Goal: Information Seeking & Learning: Understand process/instructions

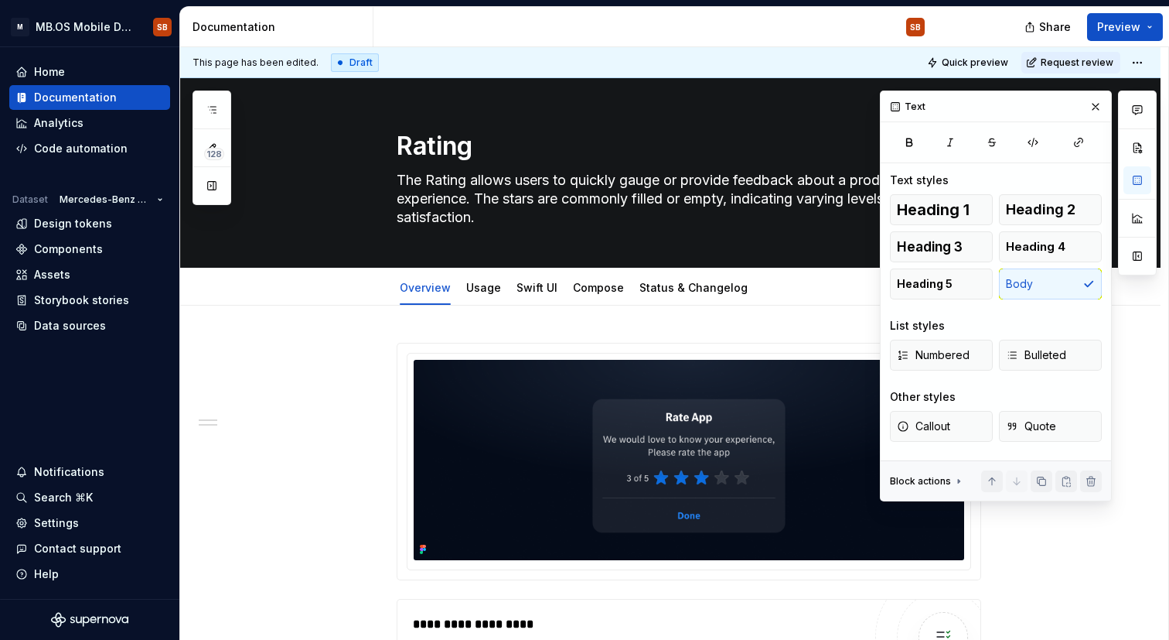
scroll to position [543, 0]
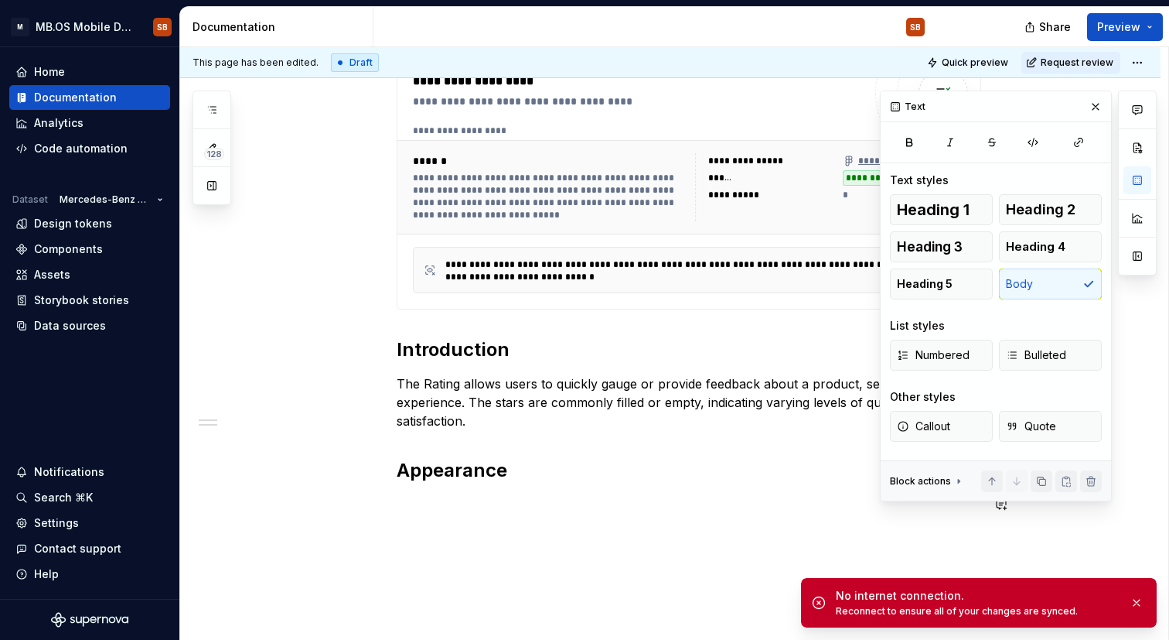
click at [560, 588] on div "**********" at bounding box center [670, 243] width 981 height 961
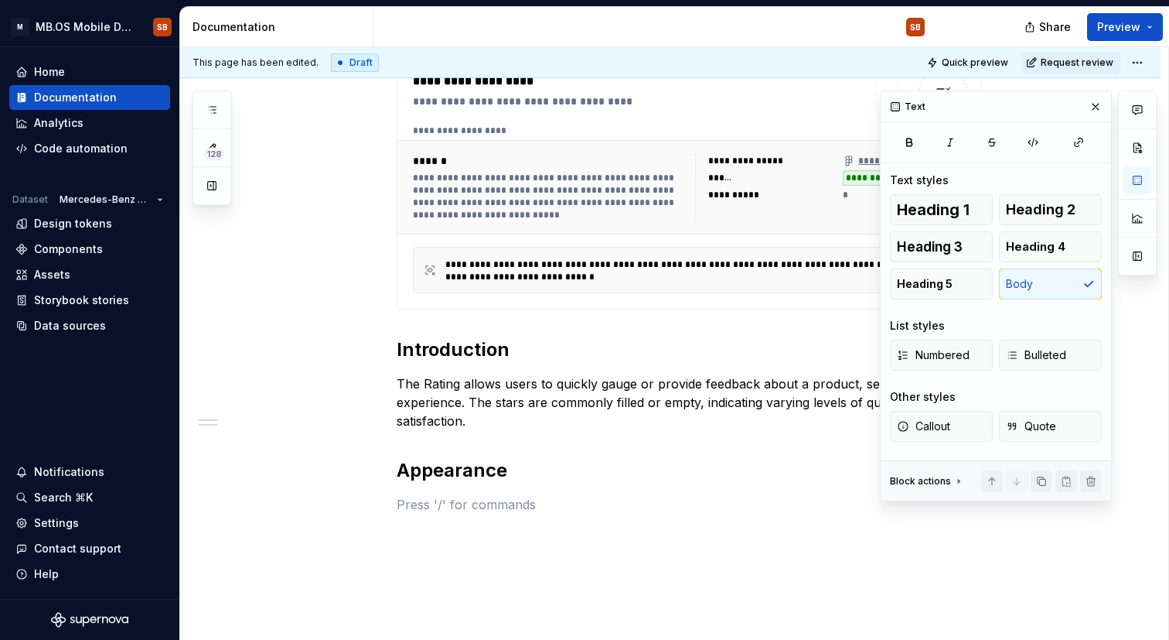
type textarea "*"
click at [709, 478] on h2 "Appearance" at bounding box center [689, 470] width 585 height 25
click at [428, 506] on p "States" at bounding box center [689, 504] width 585 height 19
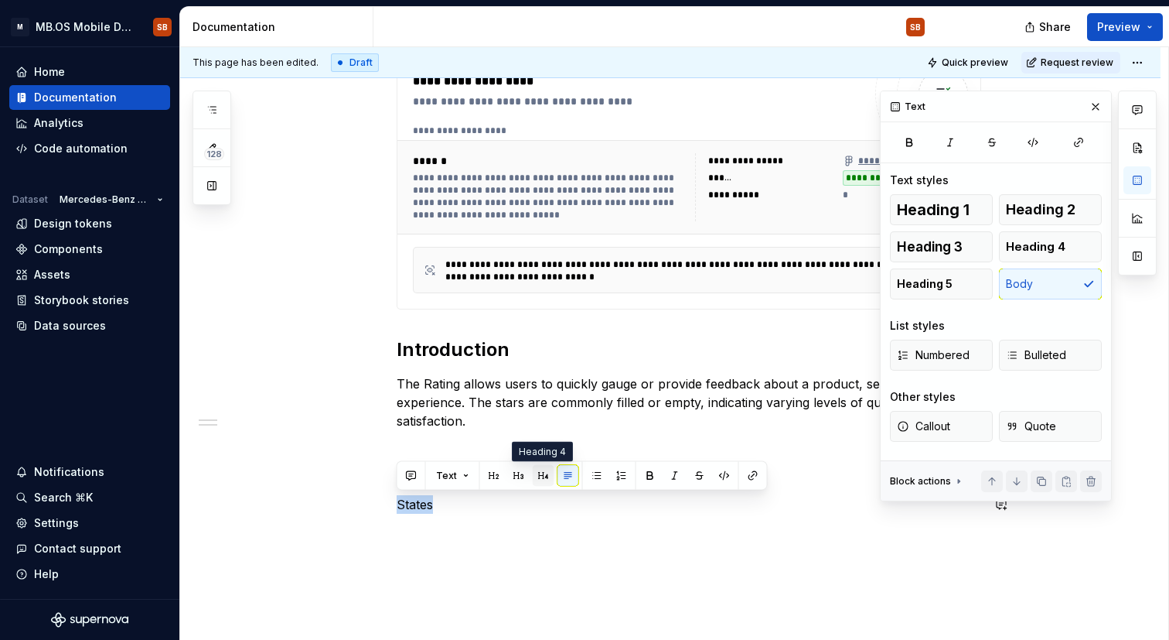
click at [538, 481] on button "button" at bounding box center [544, 476] width 22 height 22
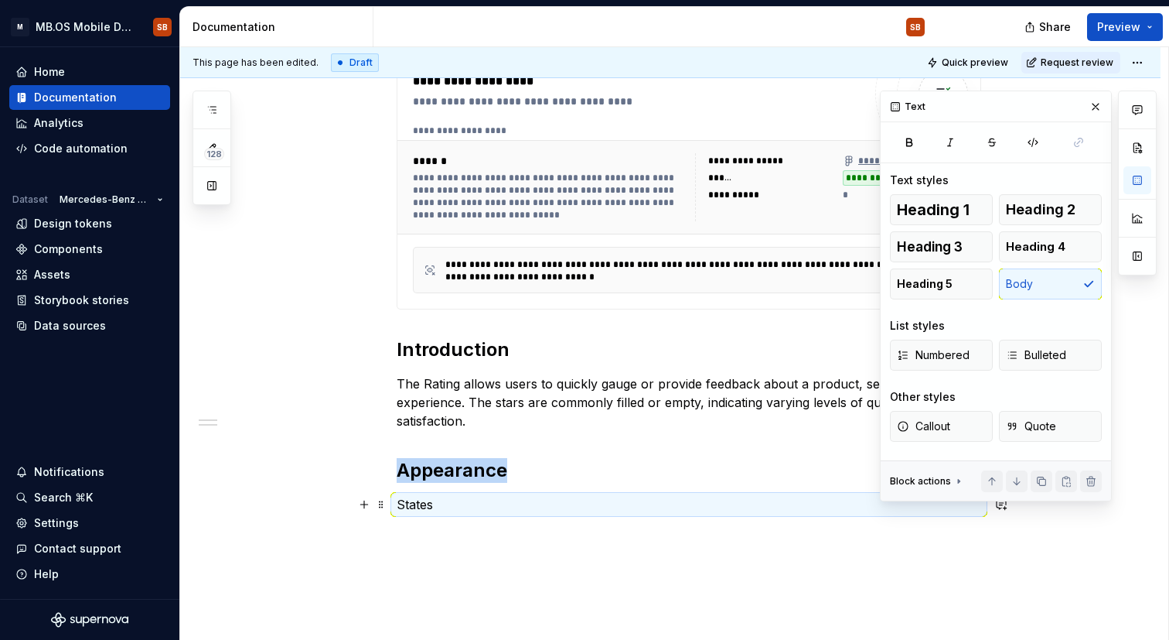
click at [424, 510] on p "States" at bounding box center [689, 504] width 585 height 19
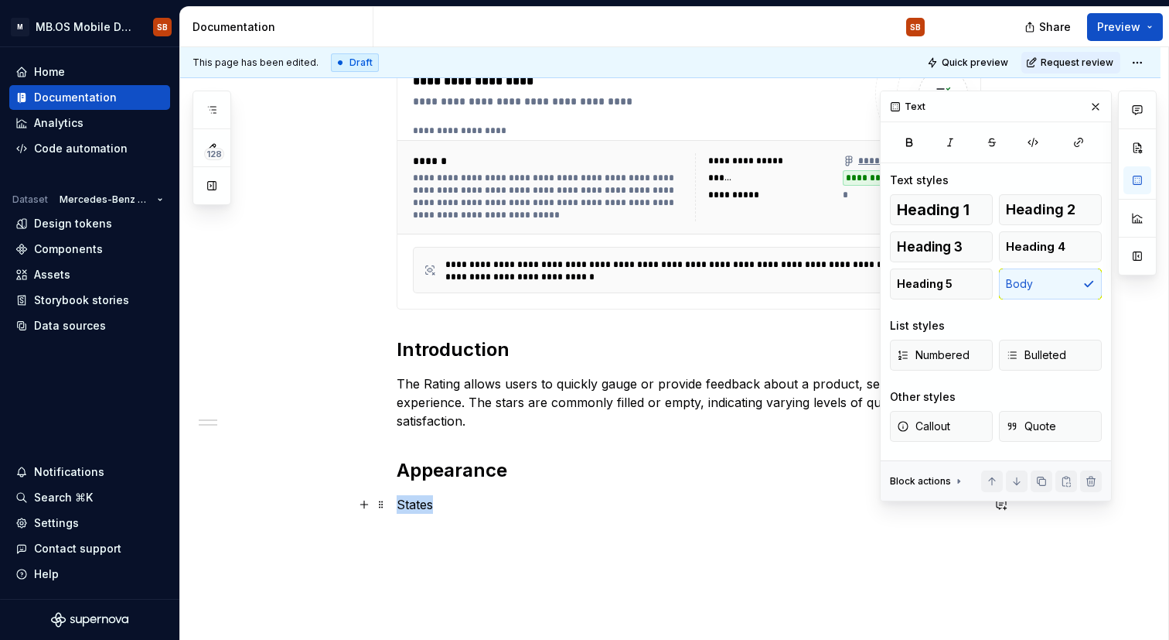
click at [424, 510] on p "States" at bounding box center [689, 504] width 585 height 19
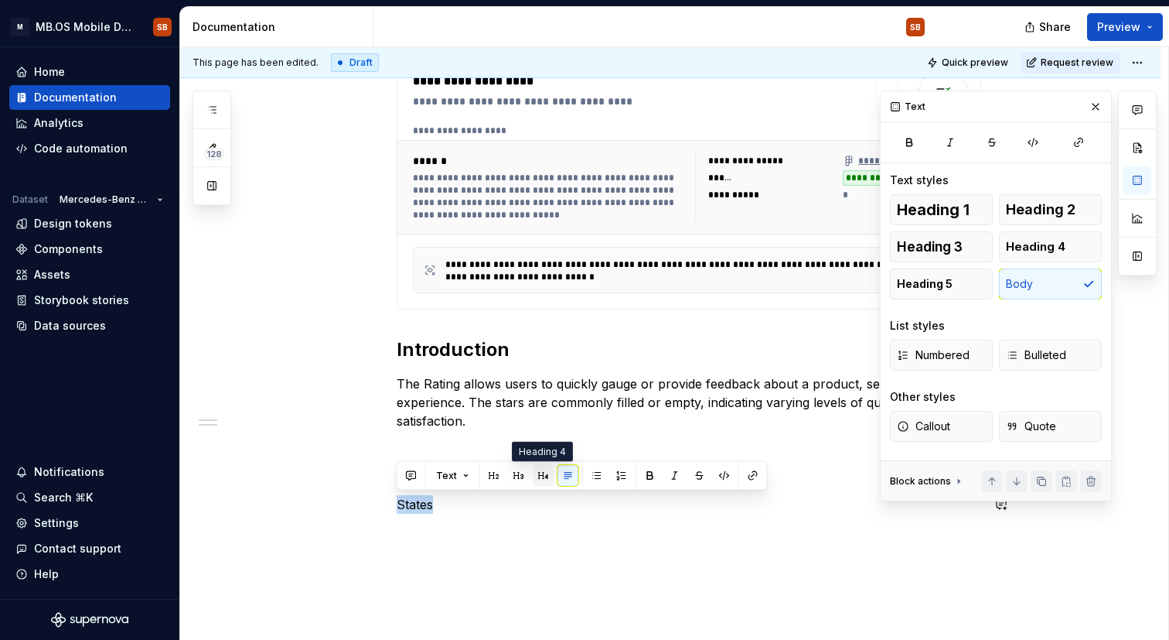
click at [545, 481] on button "button" at bounding box center [544, 476] width 22 height 22
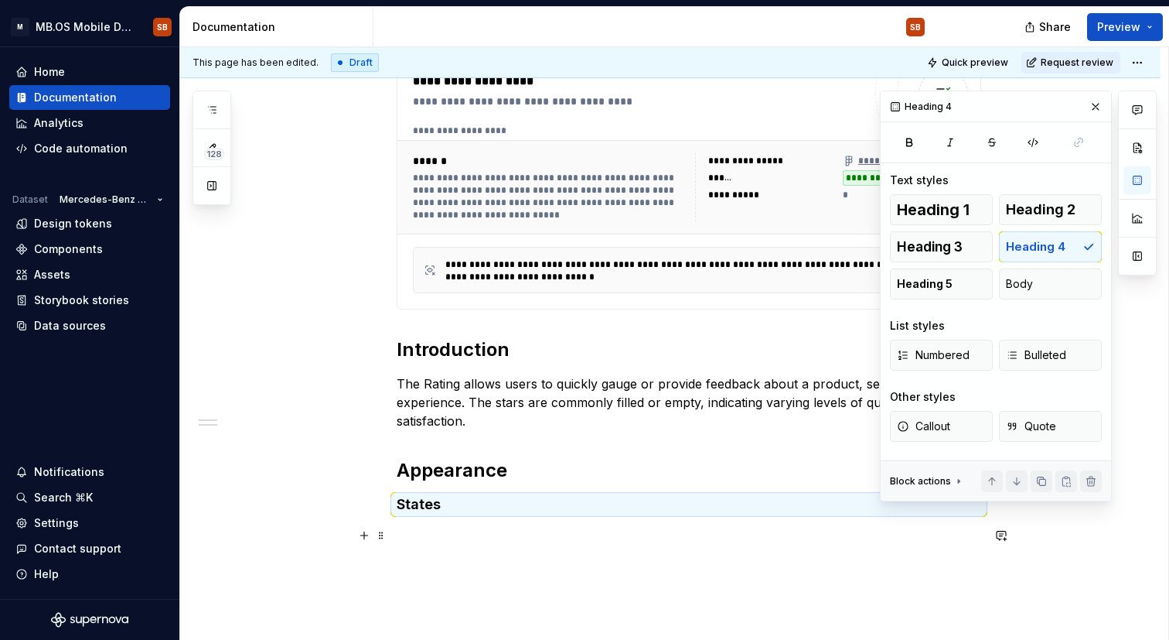
click at [502, 540] on p at bounding box center [689, 535] width 585 height 19
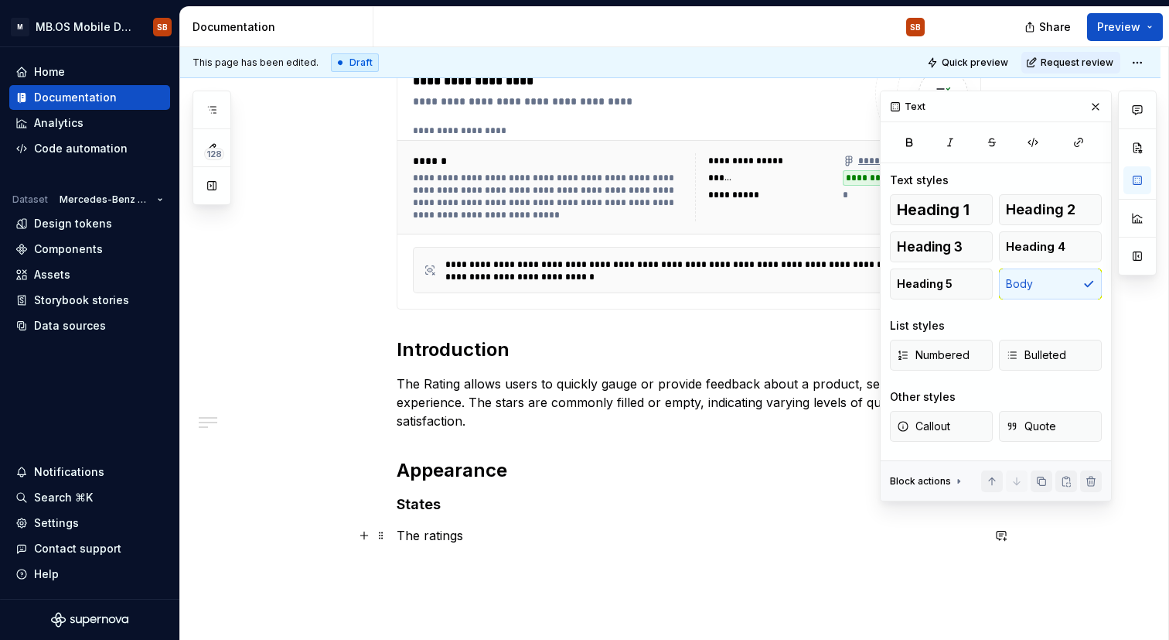
click at [470, 537] on p "The ratings" at bounding box center [689, 535] width 585 height 19
click at [723, 547] on div "**********" at bounding box center [689, 181] width 585 height 763
click at [466, 549] on div "**********" at bounding box center [689, 181] width 585 height 763
click at [471, 537] on p "The ratings" at bounding box center [689, 535] width 585 height 19
click at [660, 478] on h2 "Appearance" at bounding box center [689, 470] width 585 height 25
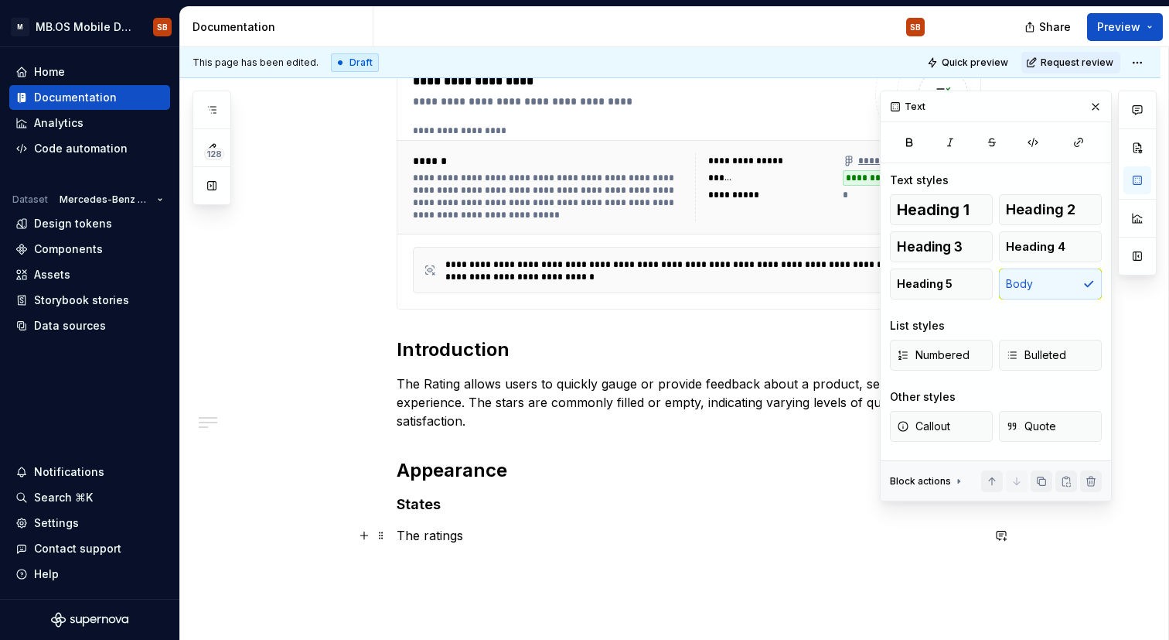
click at [479, 538] on p "The ratings" at bounding box center [689, 535] width 585 height 19
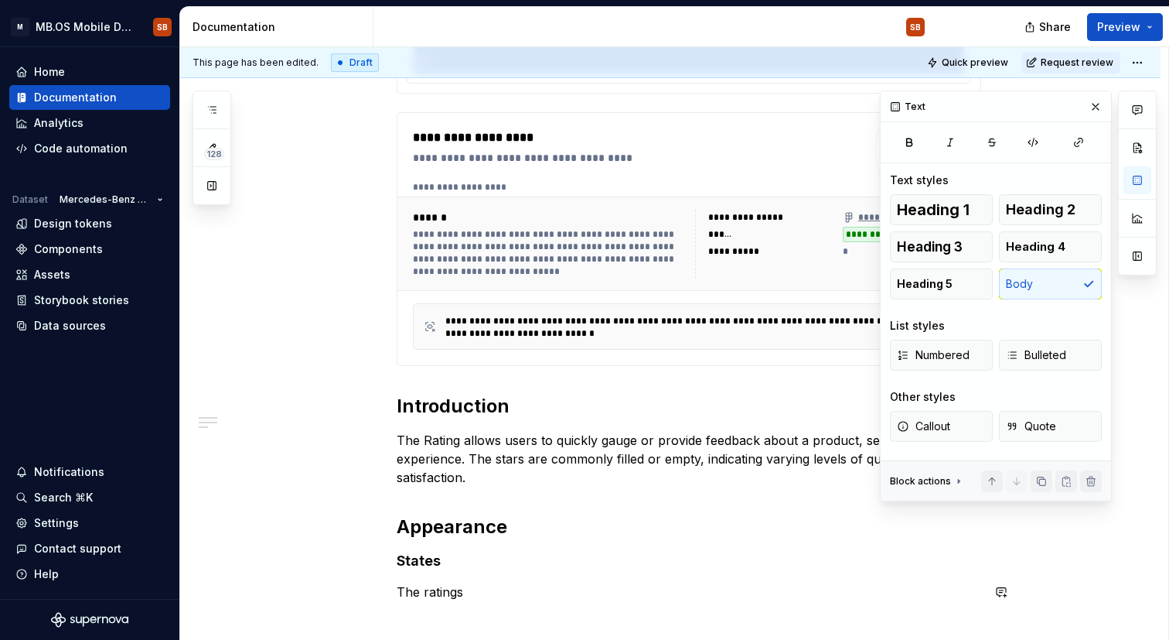
scroll to position [657, 0]
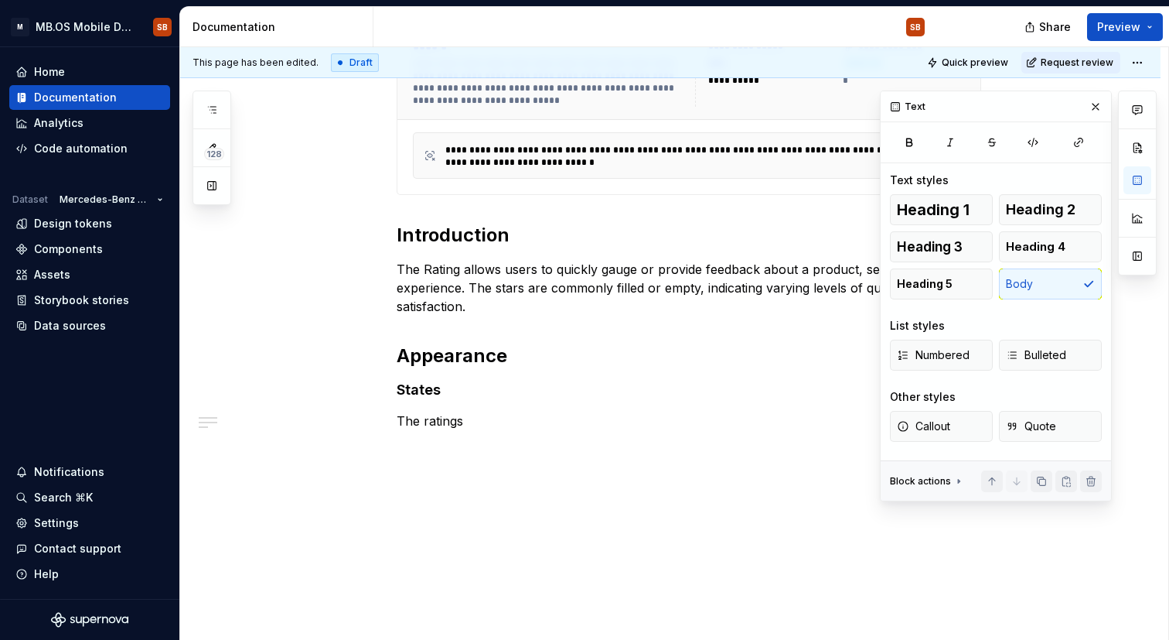
click at [563, 452] on div "**********" at bounding box center [670, 144] width 981 height 992
click at [1141, 180] on button "button" at bounding box center [1138, 180] width 28 height 28
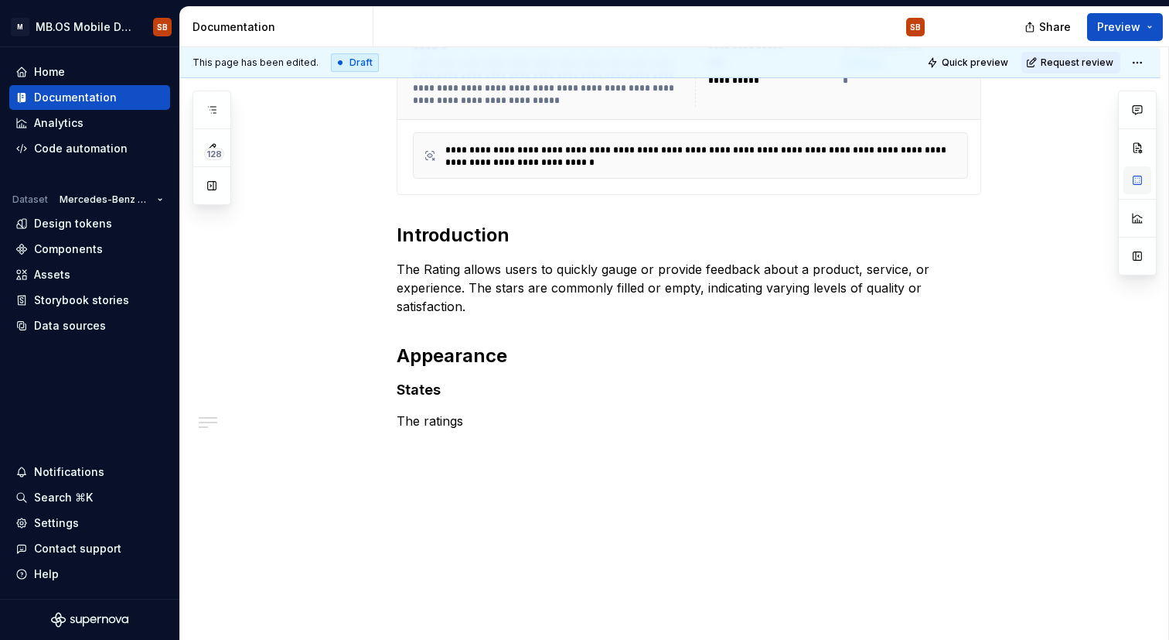
click at [1143, 169] on button "button" at bounding box center [1138, 180] width 28 height 28
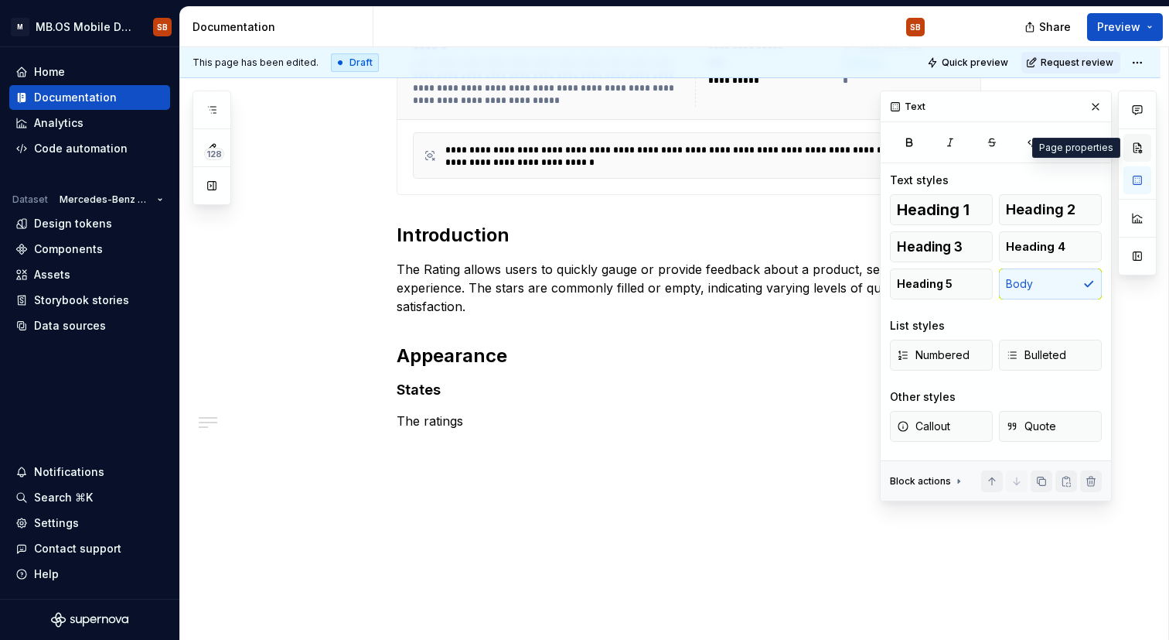
click at [1141, 145] on button "button" at bounding box center [1138, 148] width 28 height 28
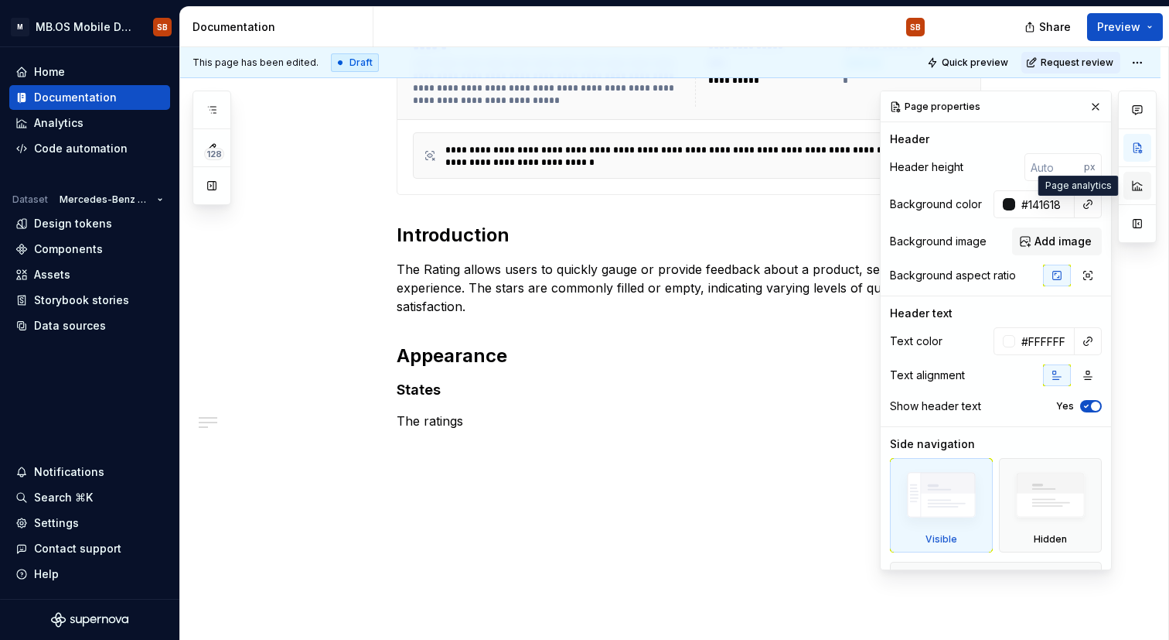
click at [1143, 183] on button "button" at bounding box center [1138, 186] width 28 height 28
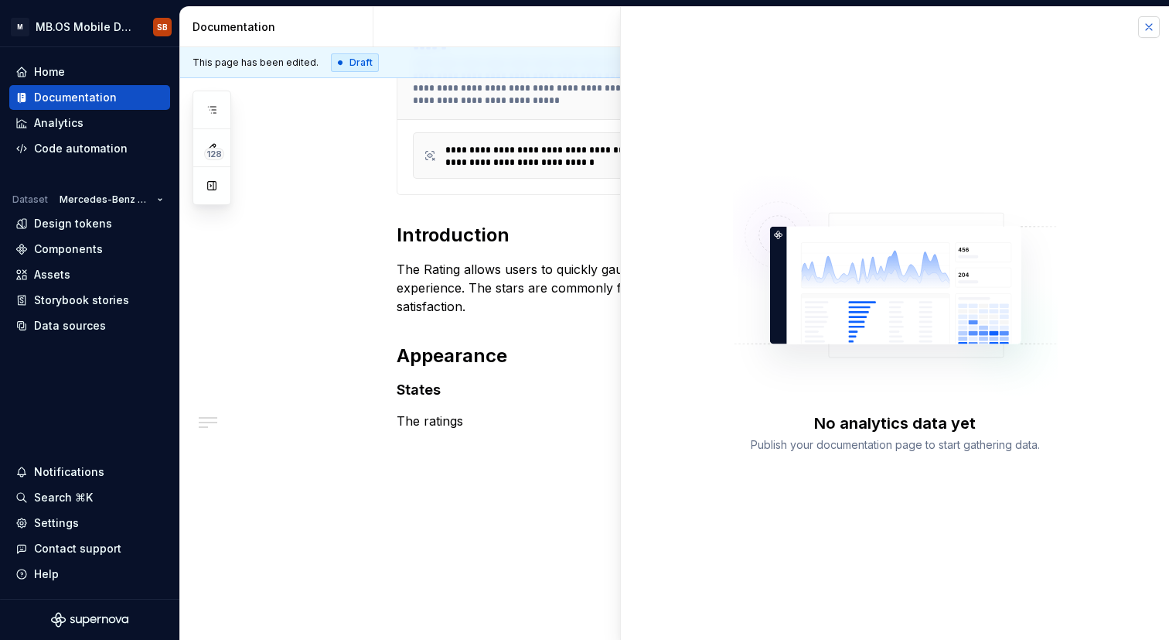
click at [1151, 36] on button "button" at bounding box center [1149, 27] width 22 height 22
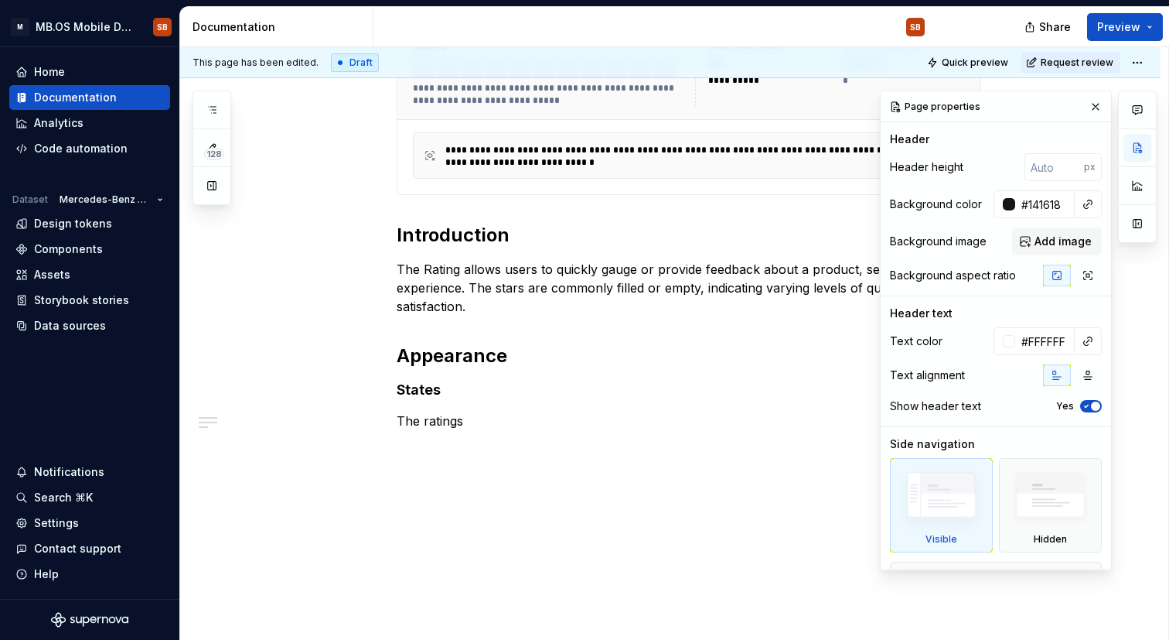
click at [414, 469] on div "**********" at bounding box center [689, 80] width 585 height 791
click at [1089, 109] on button "button" at bounding box center [1096, 107] width 22 height 22
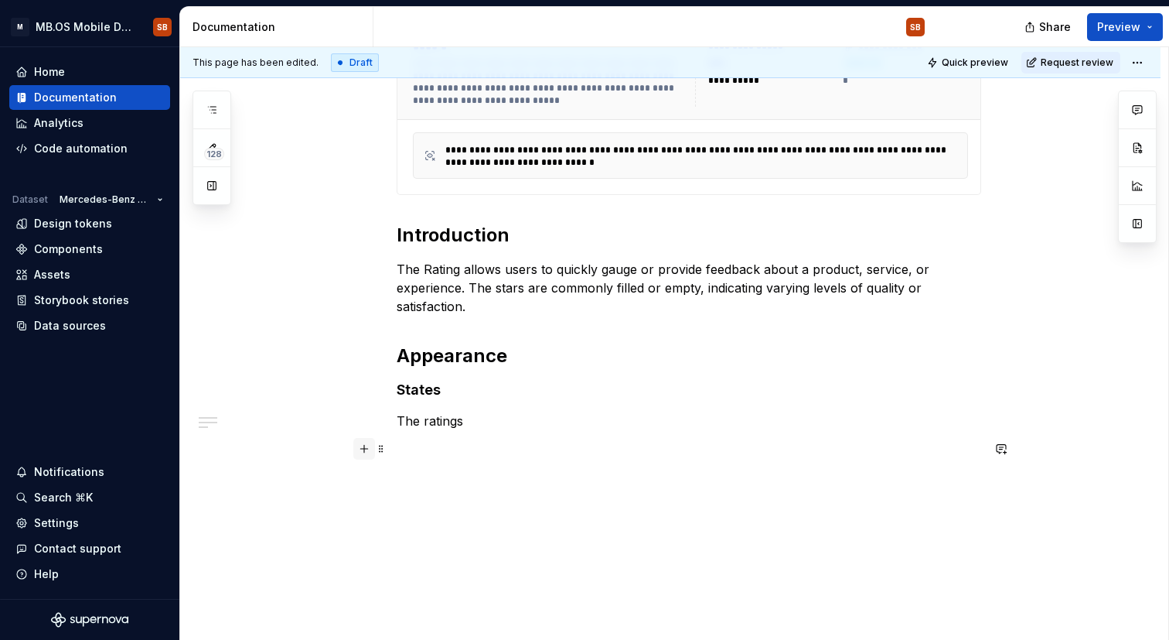
click at [365, 448] on button "button" at bounding box center [364, 449] width 22 height 22
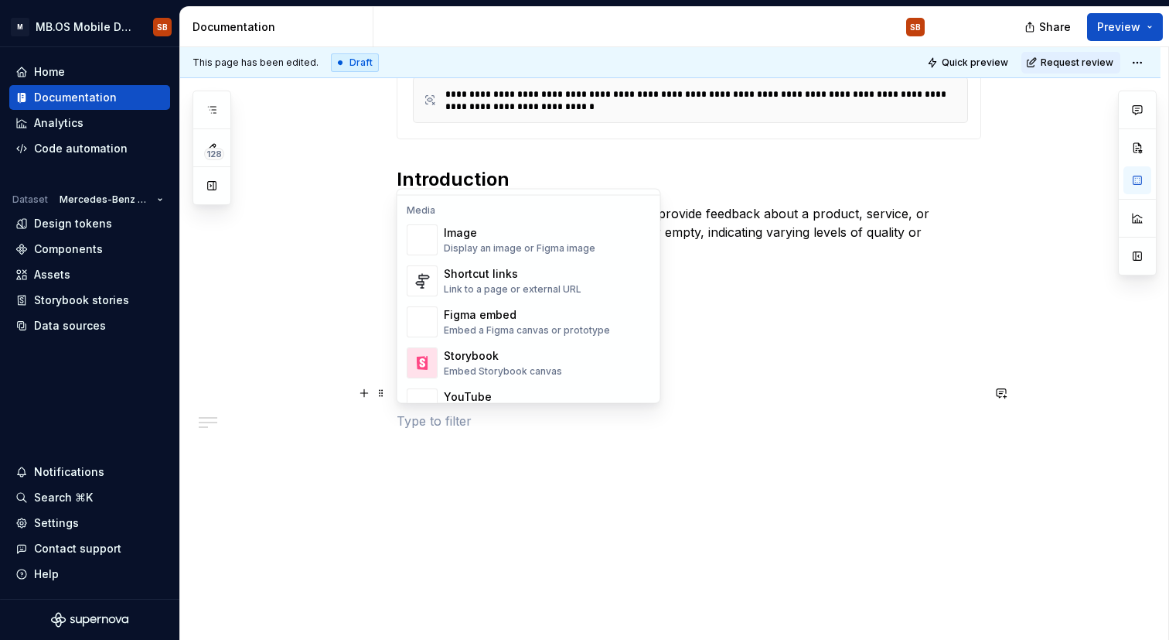
scroll to position [631, 0]
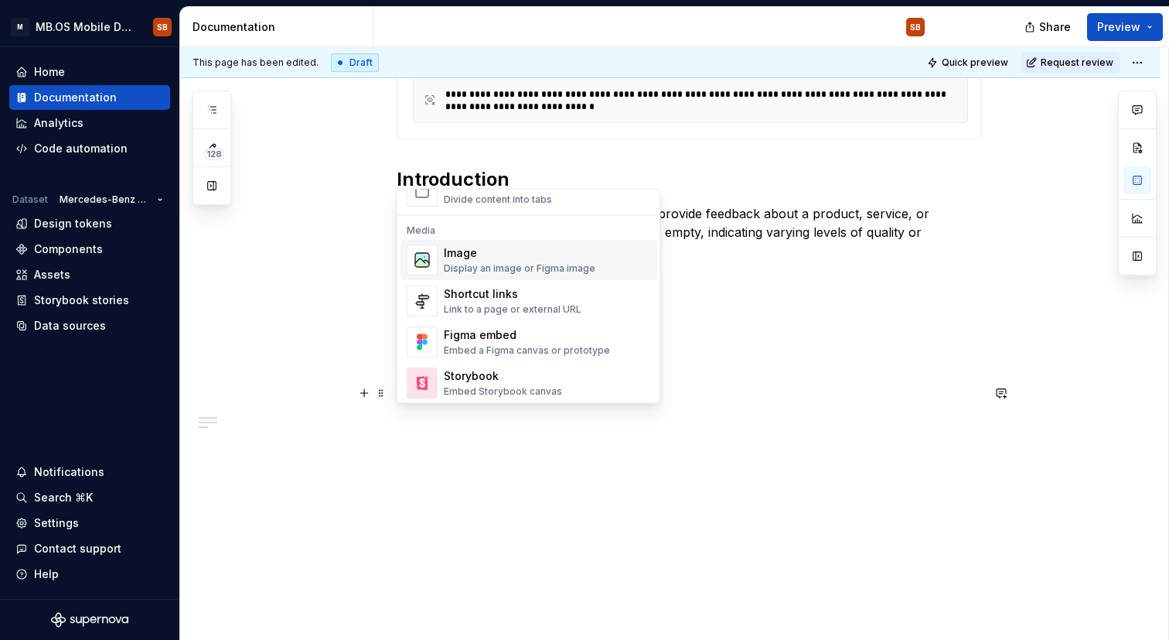
click at [466, 254] on div "Image" at bounding box center [520, 253] width 152 height 15
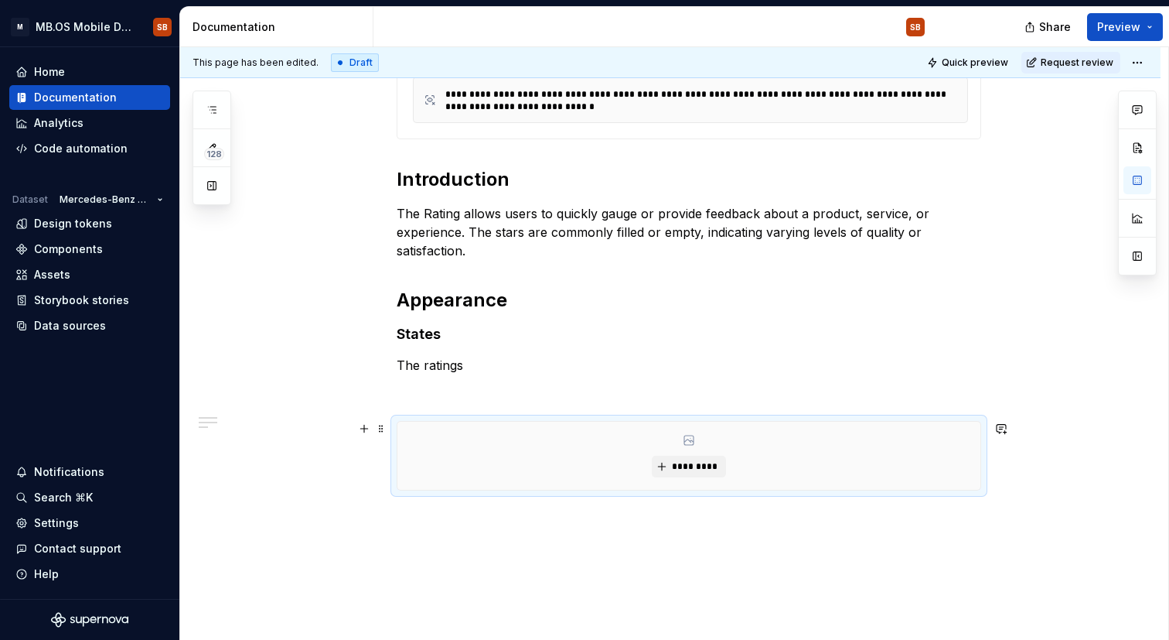
click at [834, 457] on div "*********" at bounding box center [688, 455] width 583 height 68
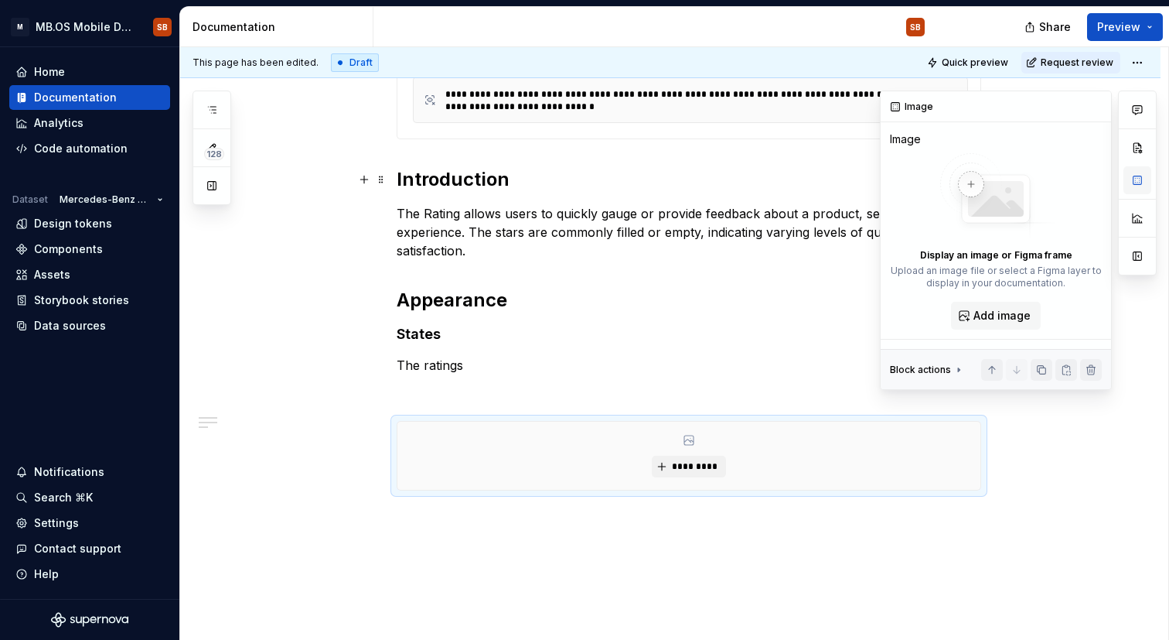
click at [1144, 183] on button "button" at bounding box center [1138, 180] width 28 height 28
click at [1100, 108] on button "button" at bounding box center [1096, 107] width 22 height 22
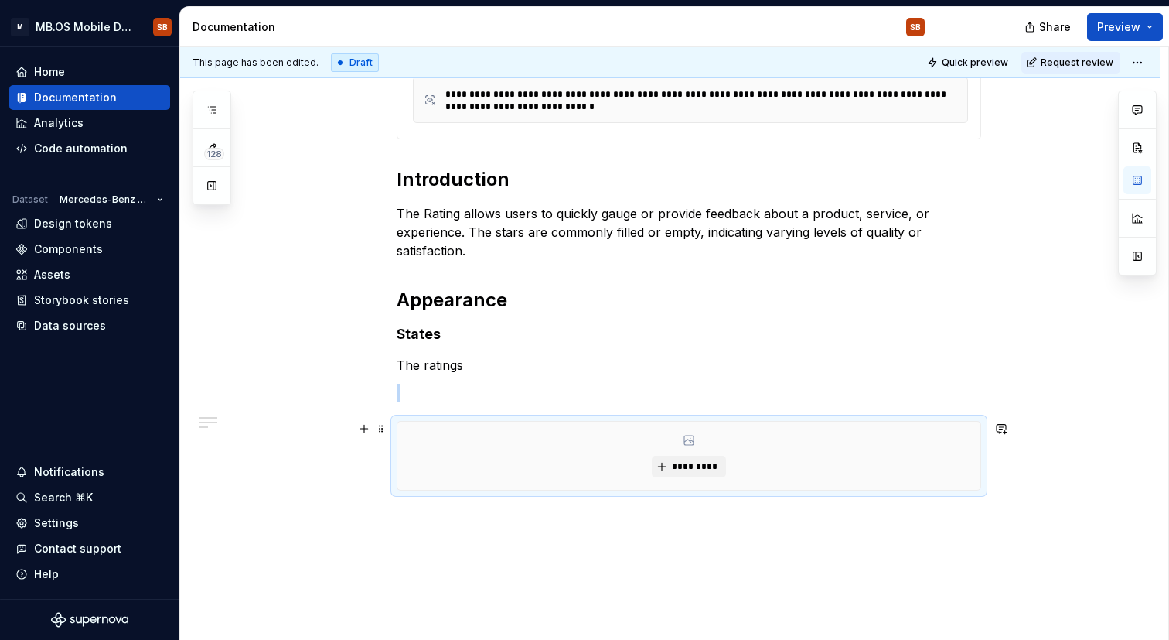
click at [749, 431] on div "*********" at bounding box center [688, 455] width 583 height 68
click at [378, 431] on span at bounding box center [381, 429] width 12 height 22
click at [639, 490] on div "*********" at bounding box center [689, 456] width 585 height 70
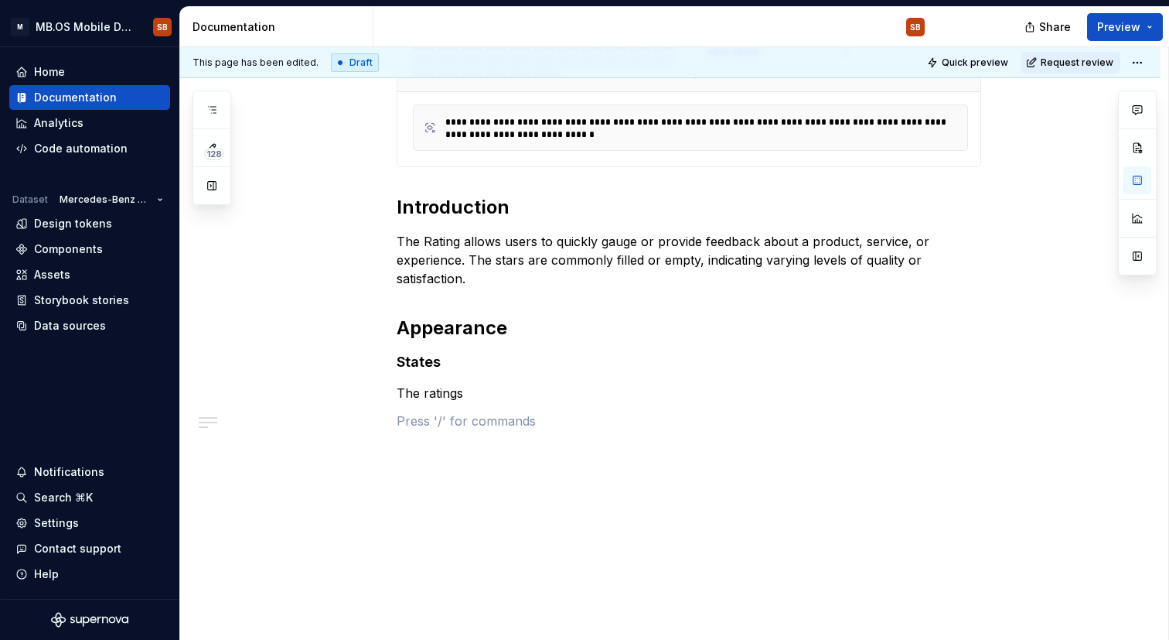
scroll to position [685, 0]
click at [1137, 180] on button "button" at bounding box center [1138, 180] width 28 height 28
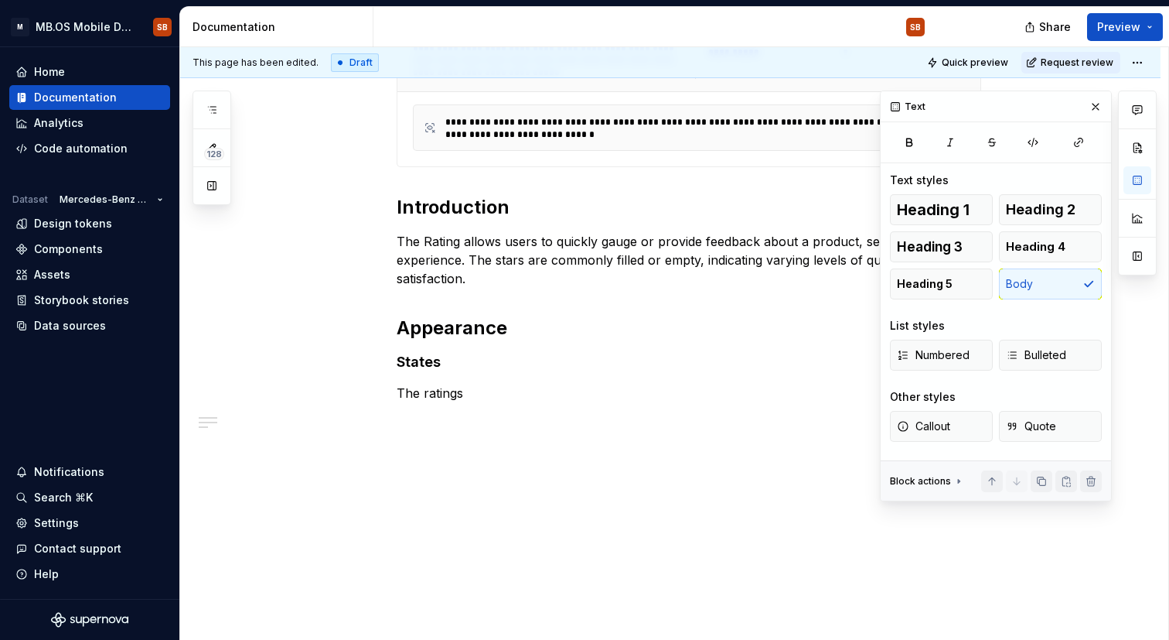
click at [960, 473] on div "Block actions" at bounding box center [927, 481] width 75 height 22
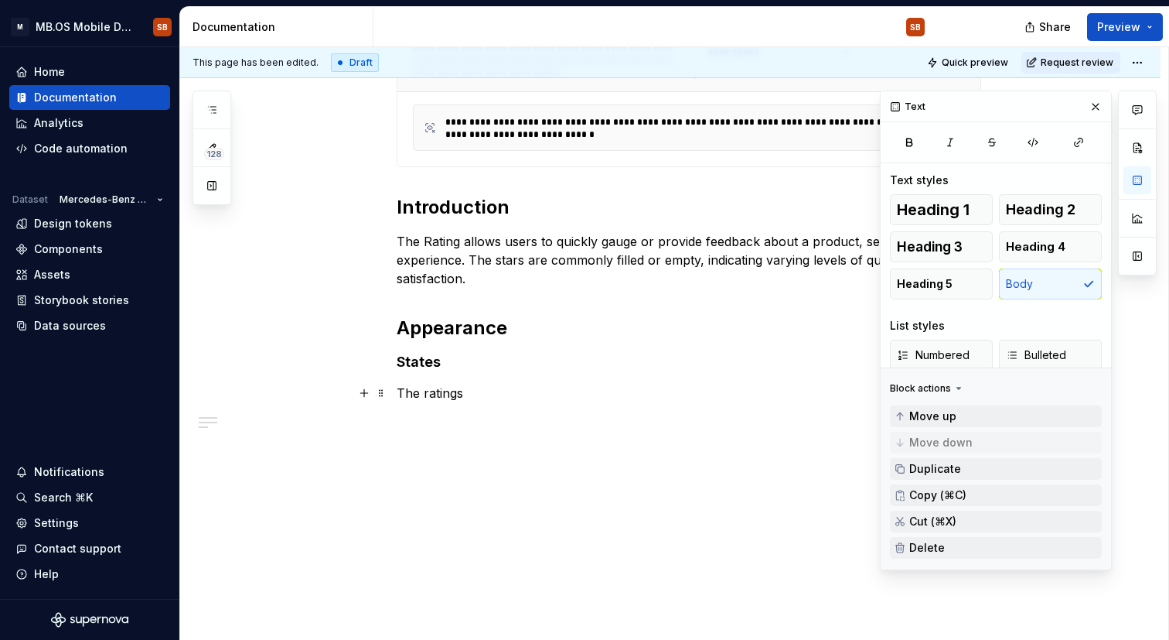
click at [945, 387] on div "Block actions" at bounding box center [920, 388] width 61 height 12
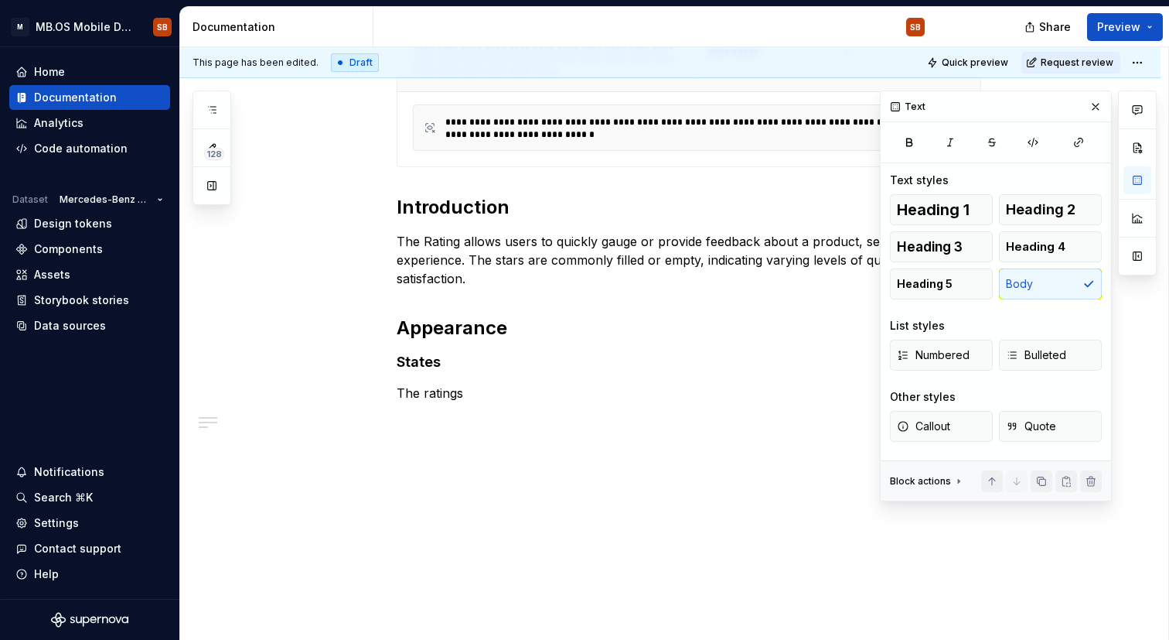
click at [628, 454] on div "**********" at bounding box center [670, 130] width 981 height 1020
click at [401, 415] on p at bounding box center [689, 420] width 585 height 19
click at [360, 419] on button "button" at bounding box center [364, 421] width 22 height 22
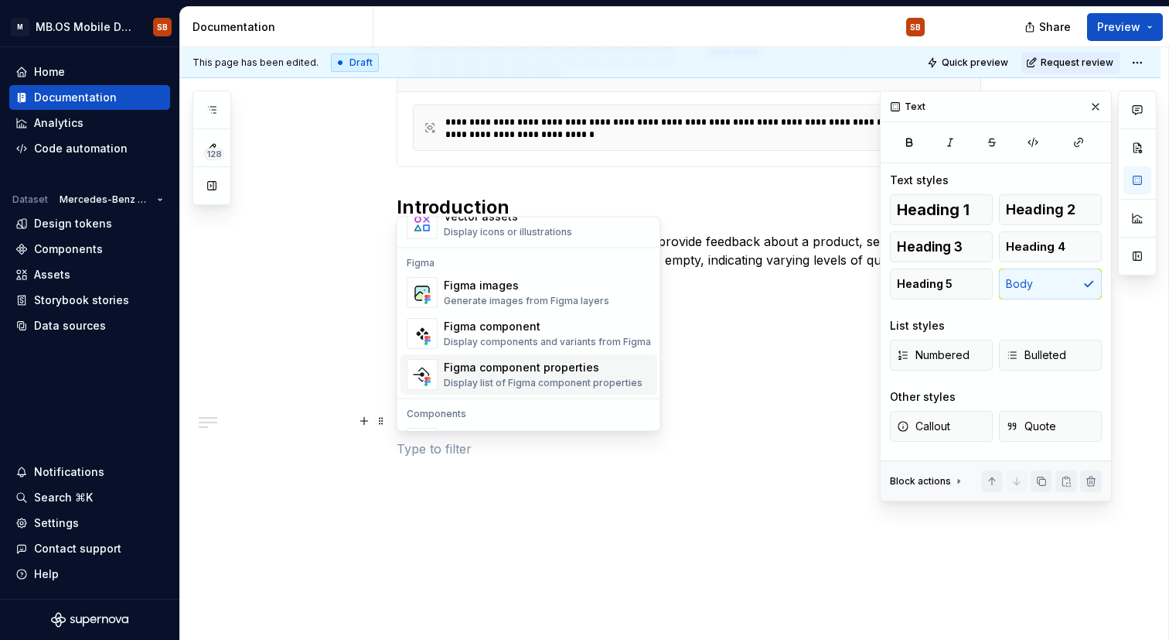
scroll to position [1412, 0]
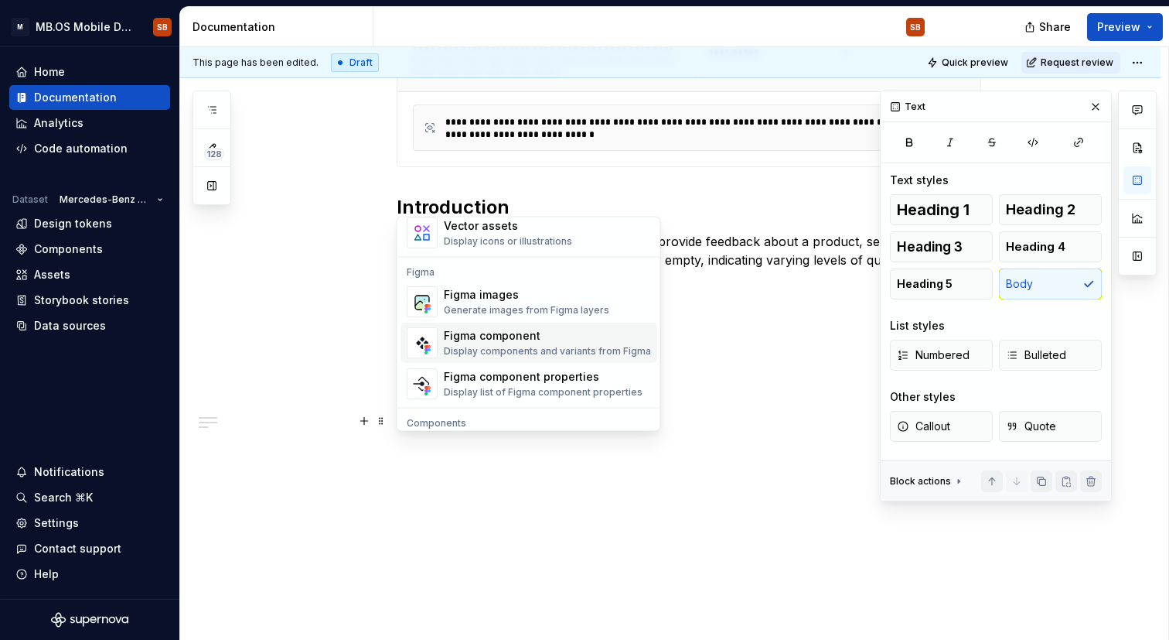
click at [527, 346] on div "Display components and variants from Figma" at bounding box center [547, 352] width 207 height 12
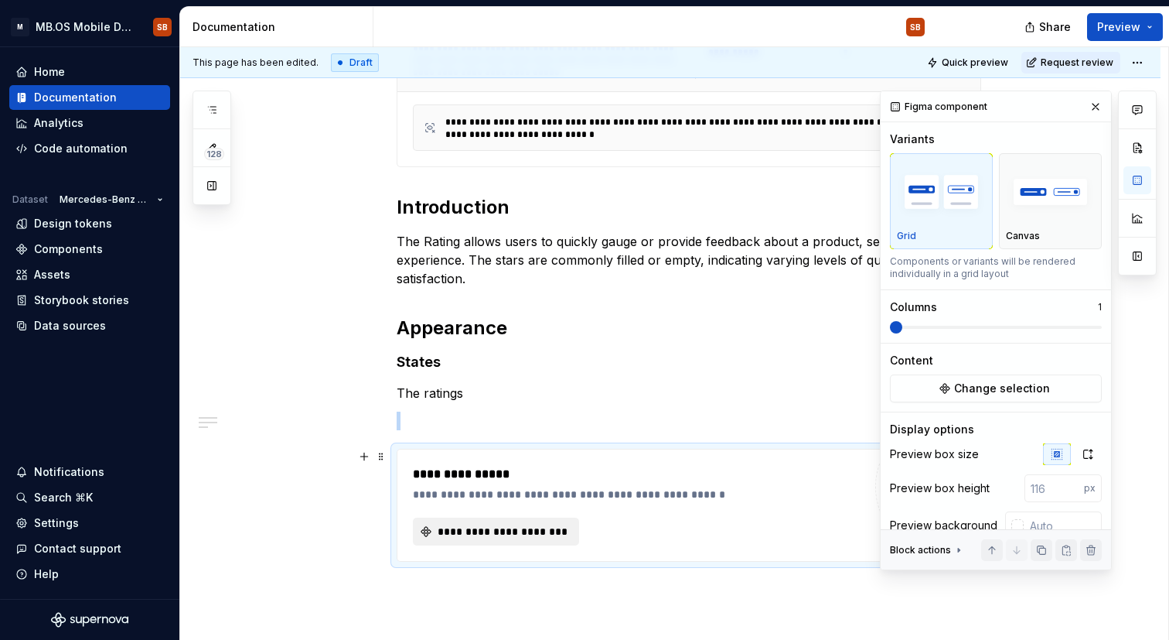
click at [521, 532] on span "**********" at bounding box center [502, 531] width 134 height 15
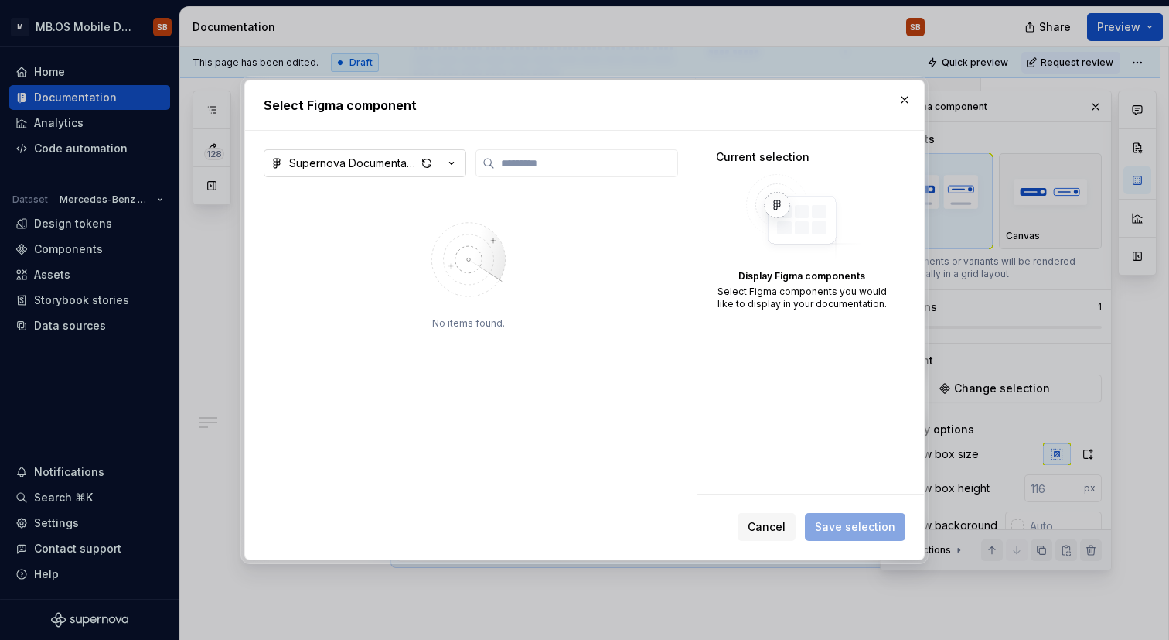
click at [459, 159] on icon "button" at bounding box center [451, 162] width 15 height 15
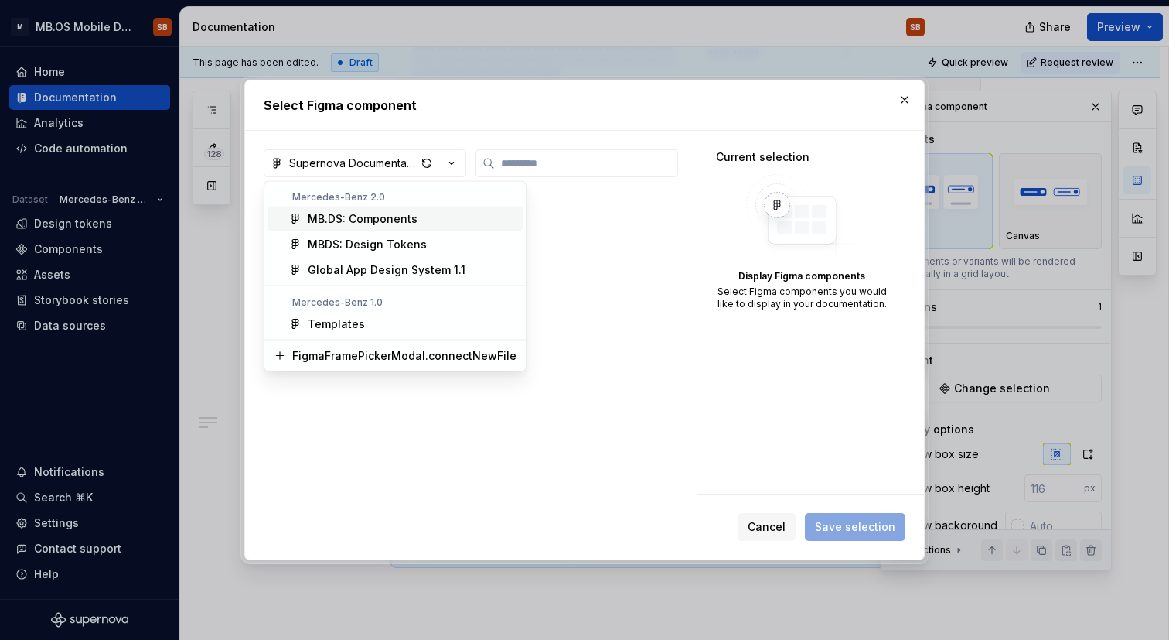
click at [422, 219] on div "MB.DS: Components" at bounding box center [412, 218] width 209 height 15
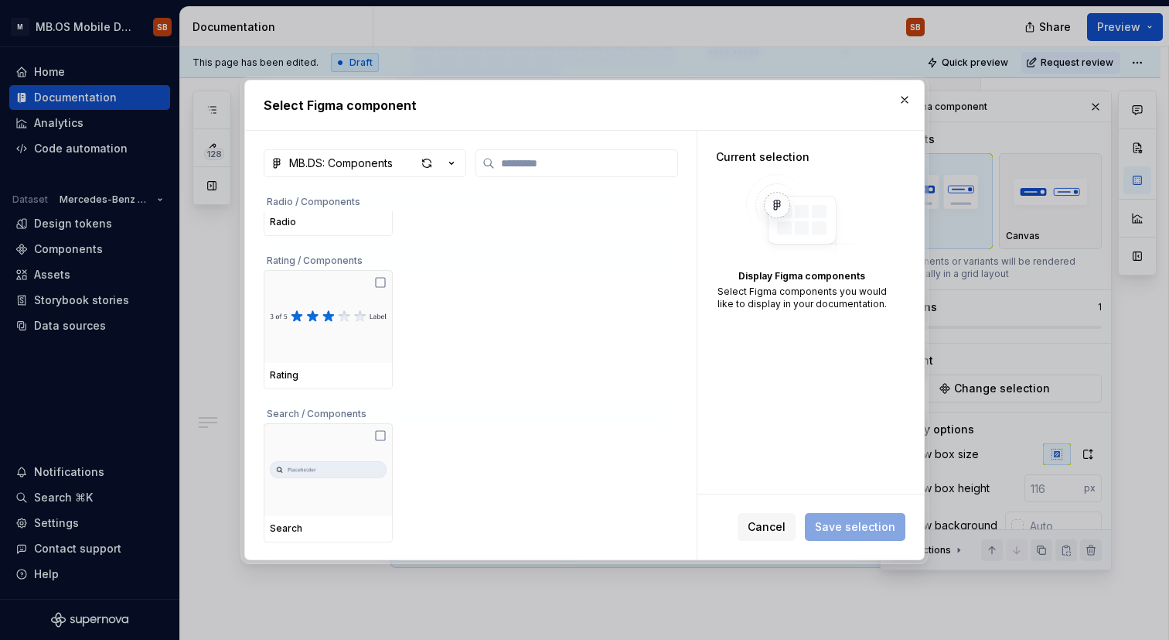
scroll to position [5972, 0]
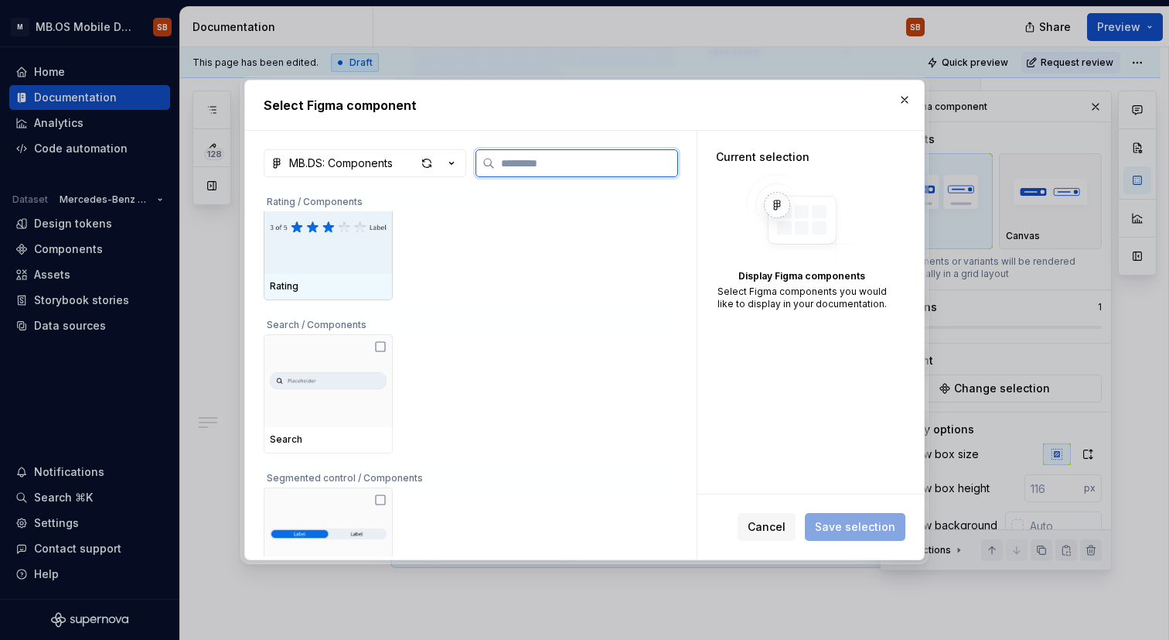
click at [300, 264] on div at bounding box center [328, 227] width 129 height 93
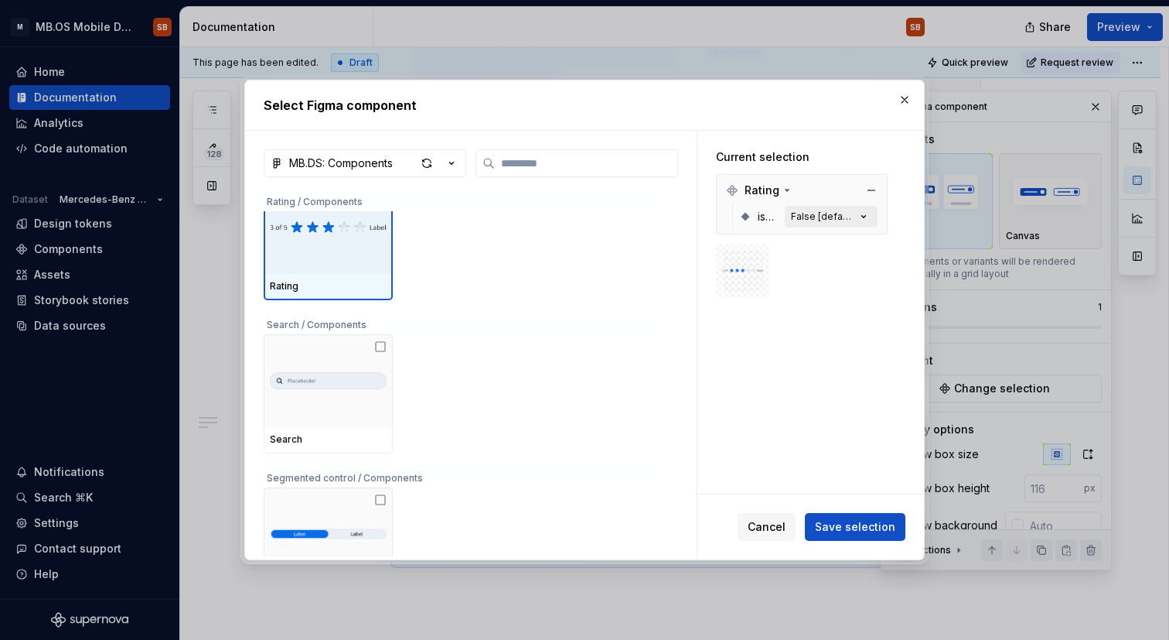
click at [870, 215] on icon "button" at bounding box center [863, 216] width 15 height 15
click at [863, 219] on icon "button" at bounding box center [863, 216] width 15 height 15
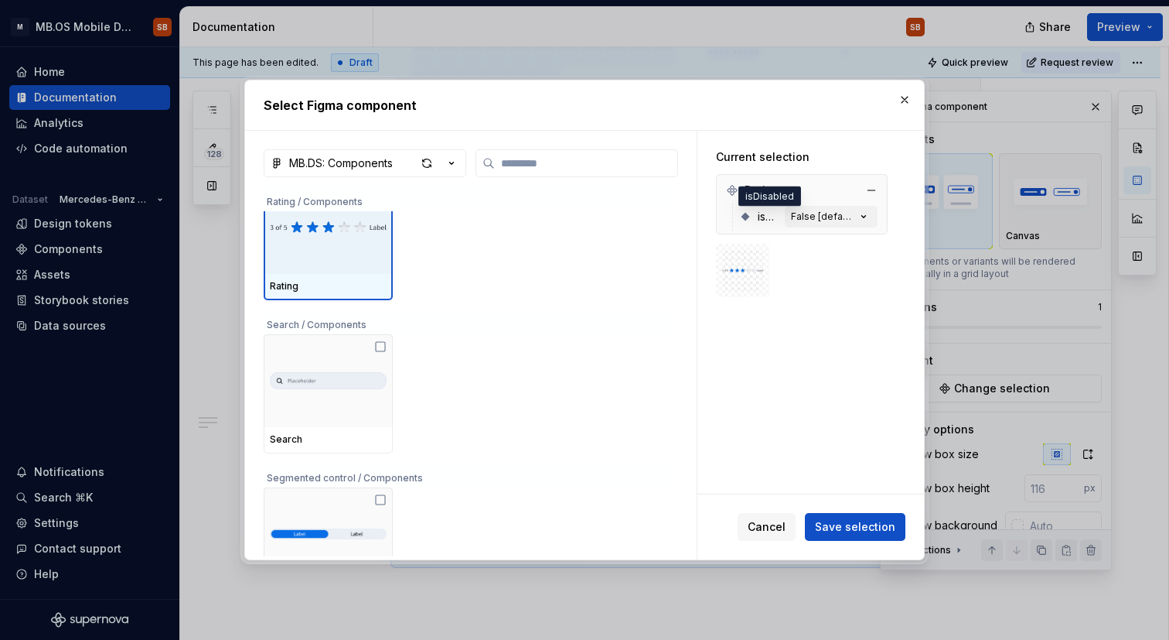
click at [758, 215] on span "isDisabled" at bounding box center [768, 216] width 21 height 15
click at [865, 212] on icon "button" at bounding box center [863, 216] width 15 height 15
click at [817, 217] on div "False [default]" at bounding box center [823, 216] width 65 height 12
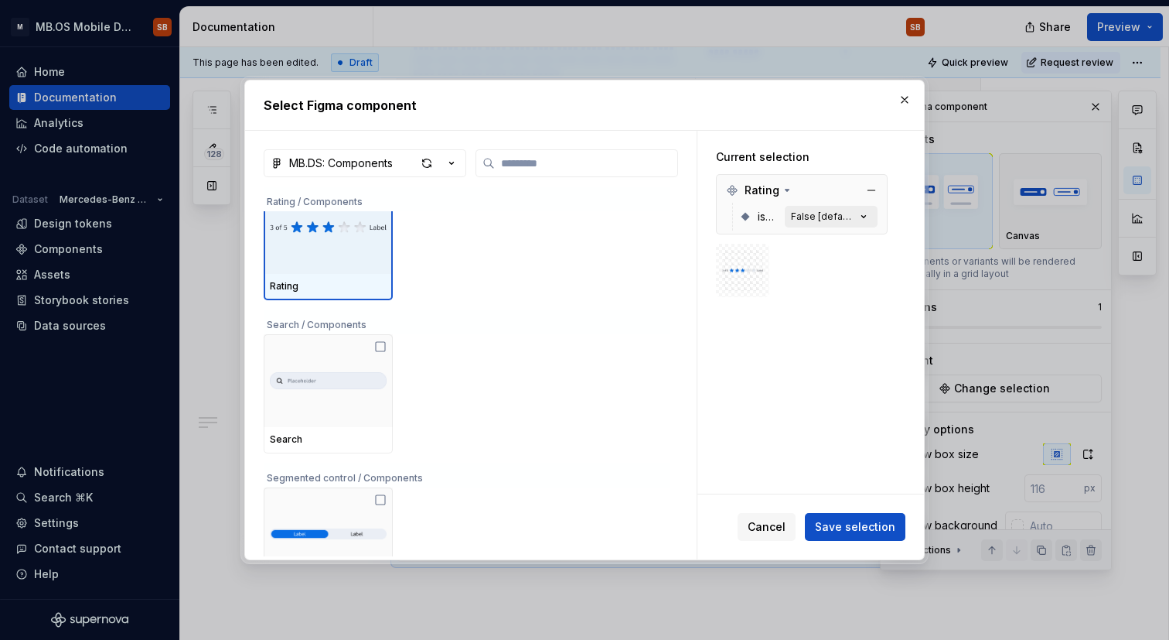
click at [817, 217] on div "False [default]" at bounding box center [823, 216] width 65 height 12
click at [758, 217] on span "isDisabled" at bounding box center [768, 216] width 21 height 15
click at [744, 220] on icon at bounding box center [745, 216] width 12 height 12
click at [865, 217] on icon "button" at bounding box center [863, 216] width 15 height 15
click at [868, 192] on button "button" at bounding box center [872, 190] width 22 height 22
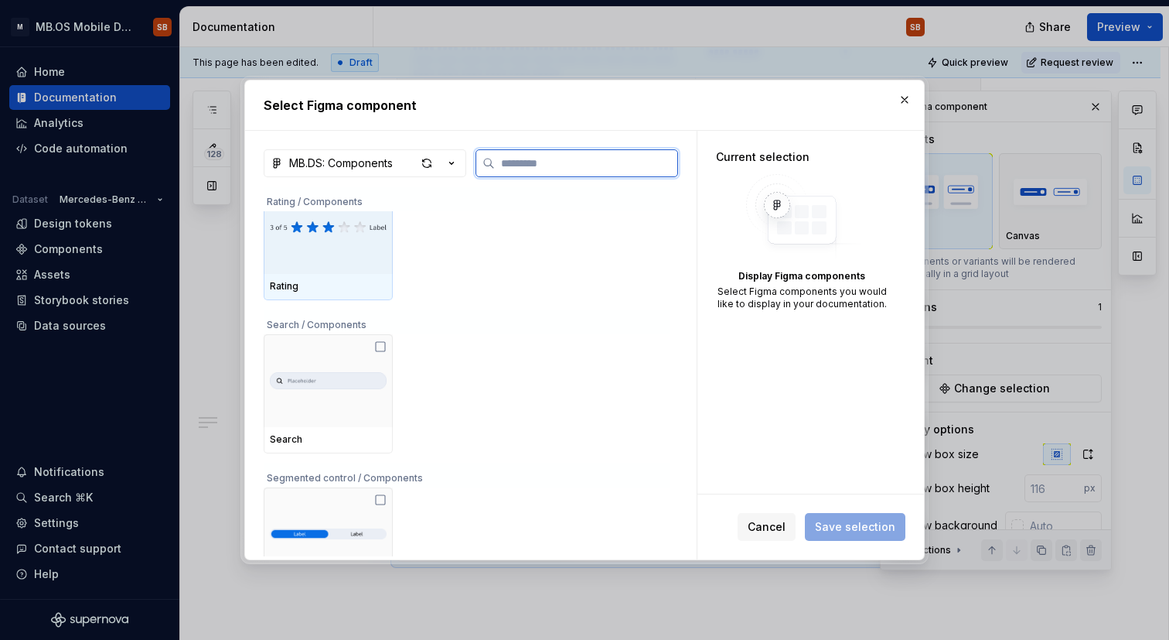
click at [343, 259] on div at bounding box center [328, 227] width 129 height 93
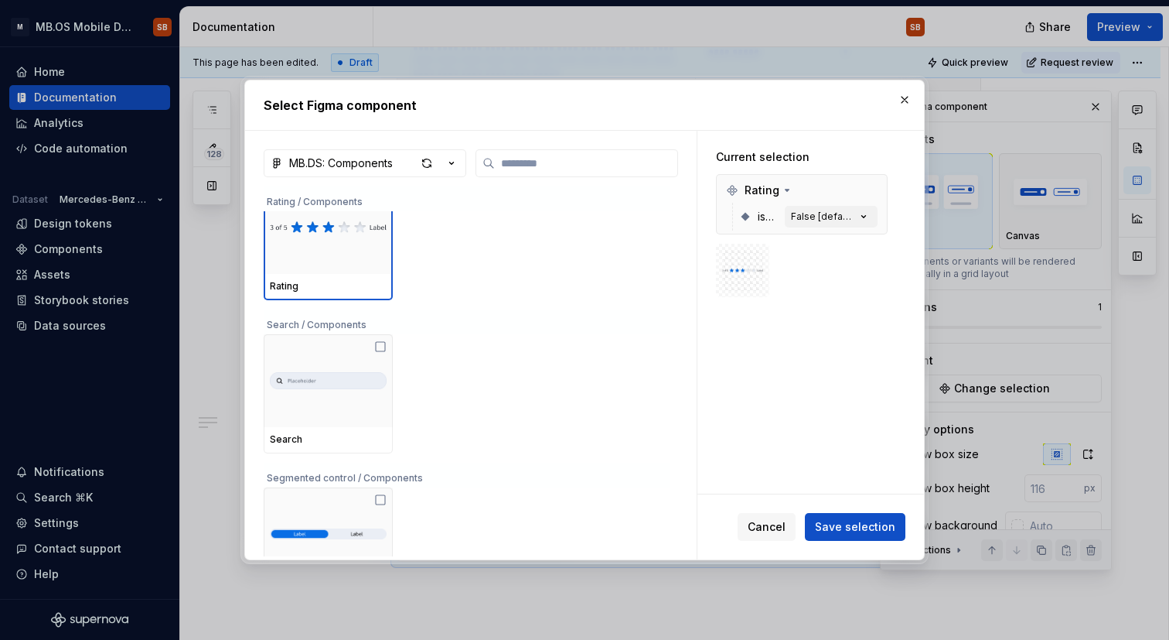
drag, startPoint x: 458, startPoint y: 380, endPoint x: 449, endPoint y: 443, distance: 64.0
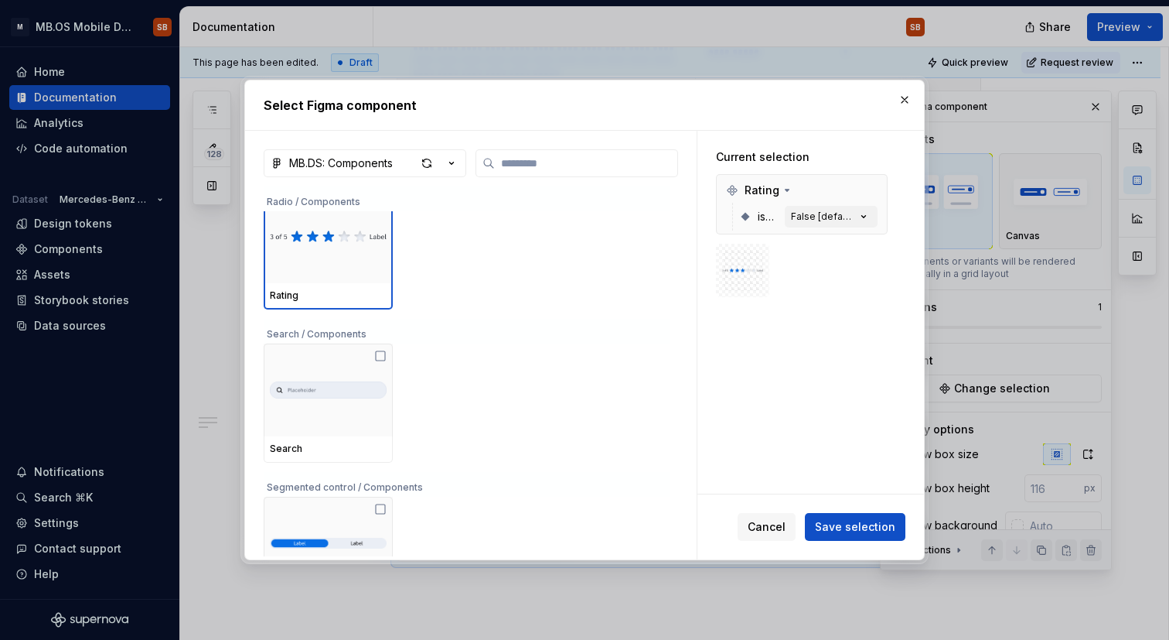
scroll to position [5904, 0]
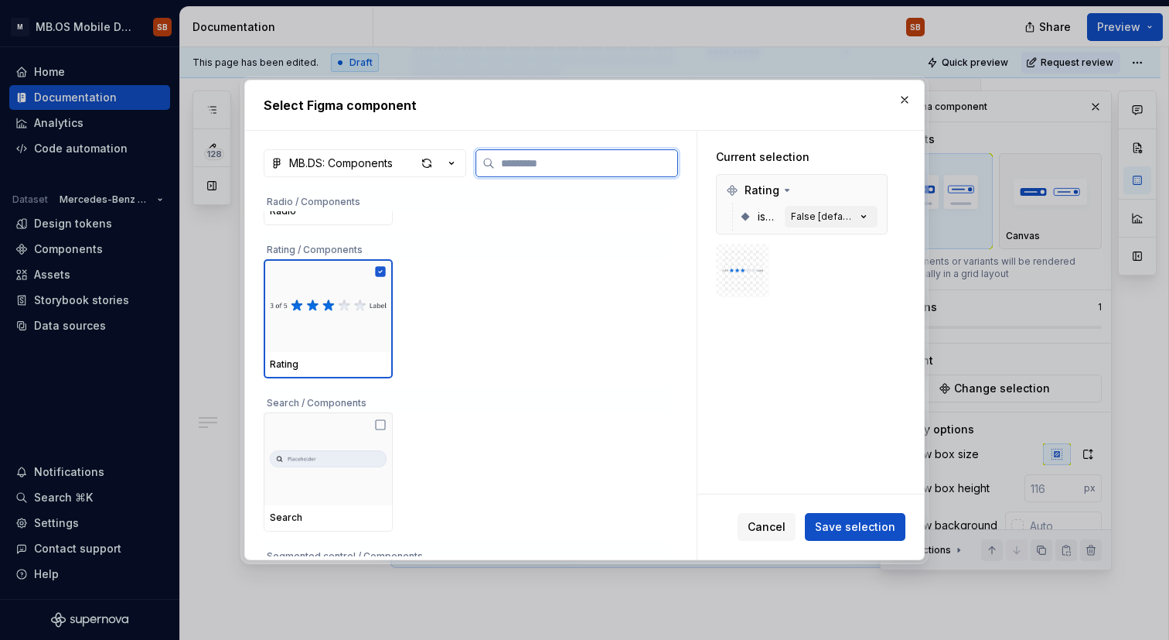
click at [334, 328] on div at bounding box center [328, 305] width 129 height 93
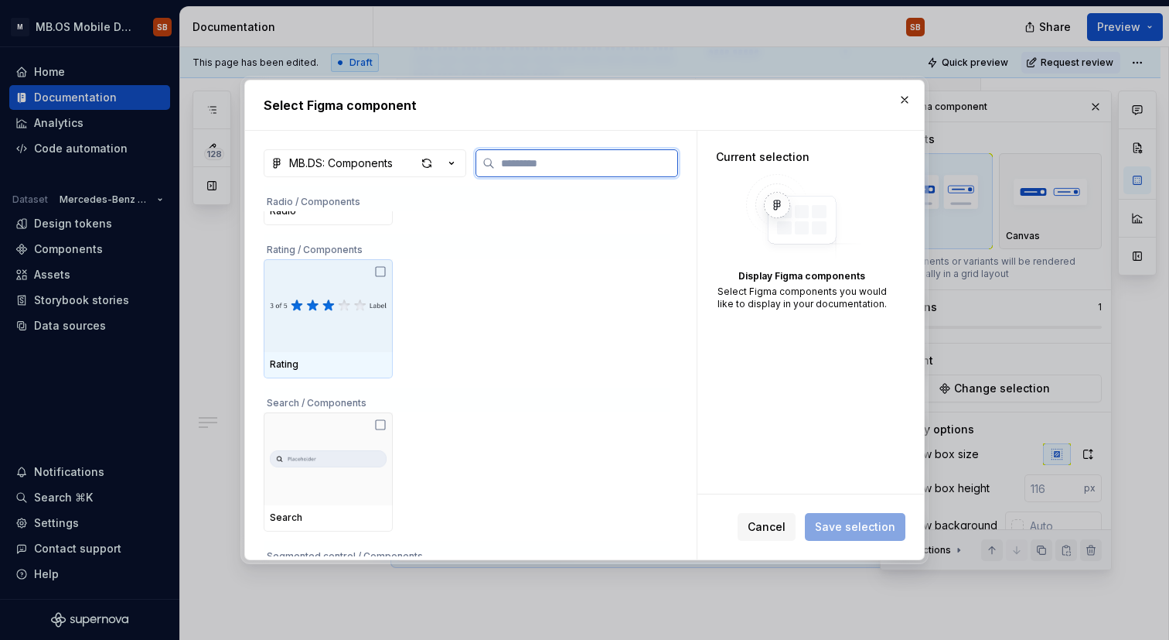
click at [334, 328] on div at bounding box center [328, 305] width 129 height 93
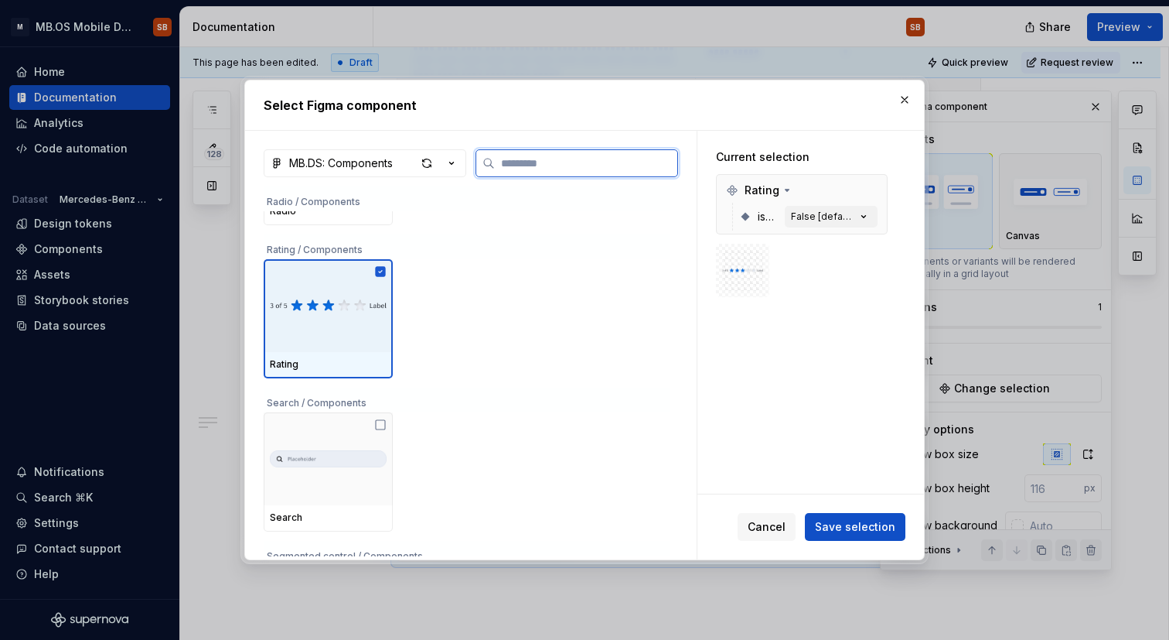
click at [334, 328] on div at bounding box center [328, 305] width 129 height 93
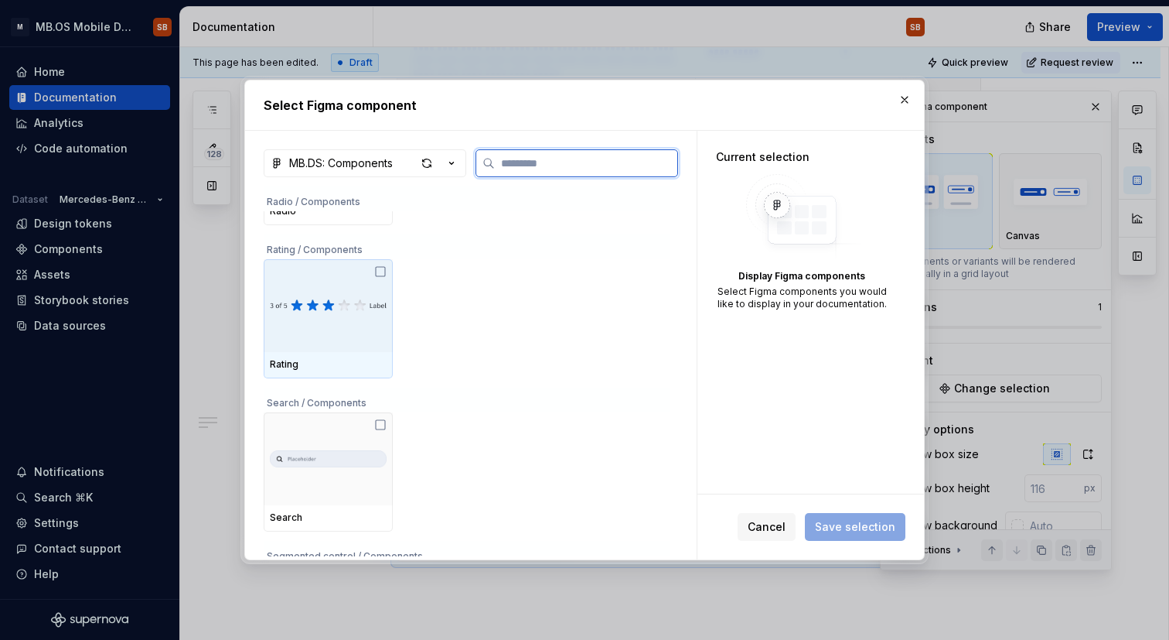
click at [334, 328] on div at bounding box center [328, 305] width 129 height 93
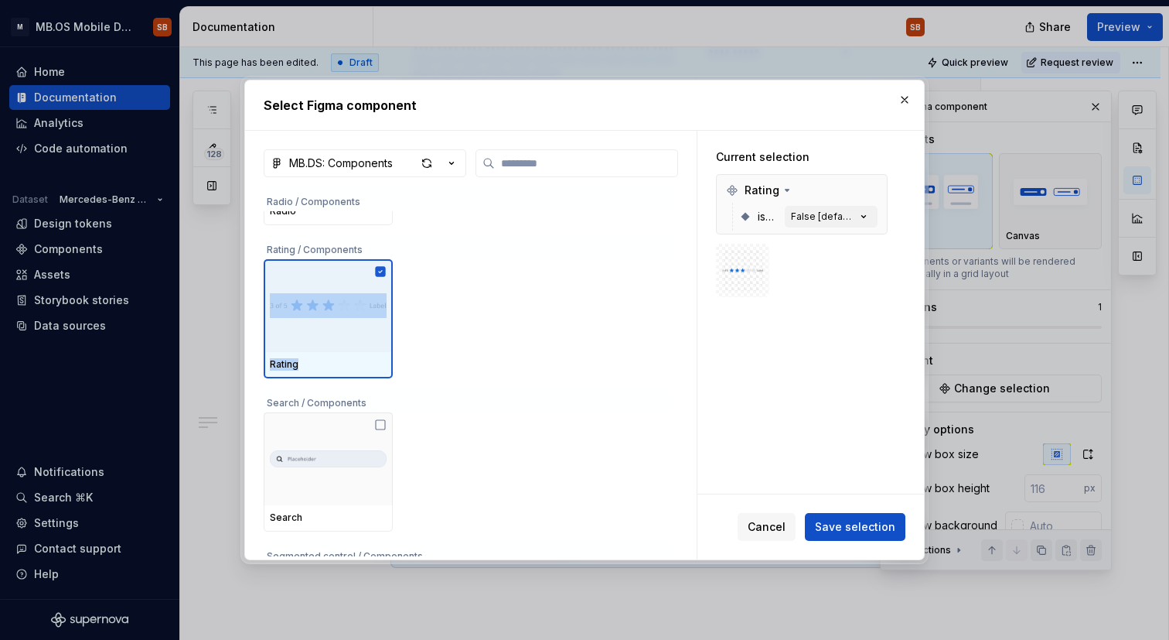
click at [759, 266] on img at bounding box center [742, 270] width 41 height 25
drag, startPoint x: 766, startPoint y: 264, endPoint x: 818, endPoint y: 283, distance: 55.0
click at [818, 283] on div at bounding box center [802, 270] width 172 height 53
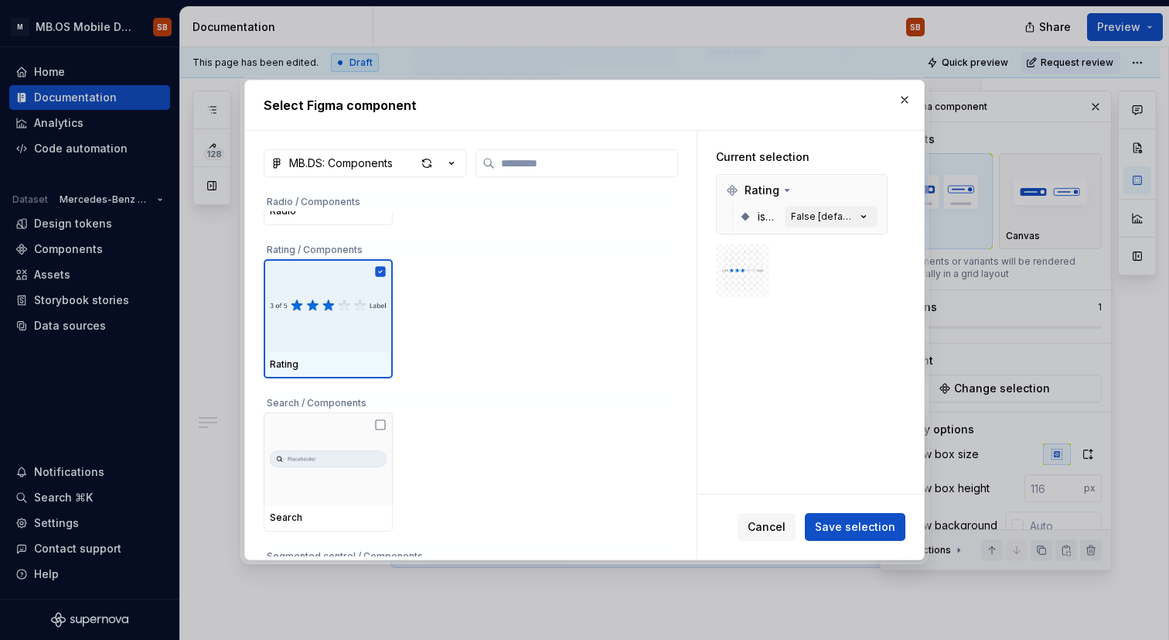
drag, startPoint x: 752, startPoint y: 282, endPoint x: 801, endPoint y: 294, distance: 50.1
click at [801, 294] on div at bounding box center [802, 270] width 172 height 53
click at [747, 264] on img at bounding box center [742, 270] width 41 height 25
click at [766, 264] on span at bounding box center [742, 270] width 53 height 53
type textarea "*"
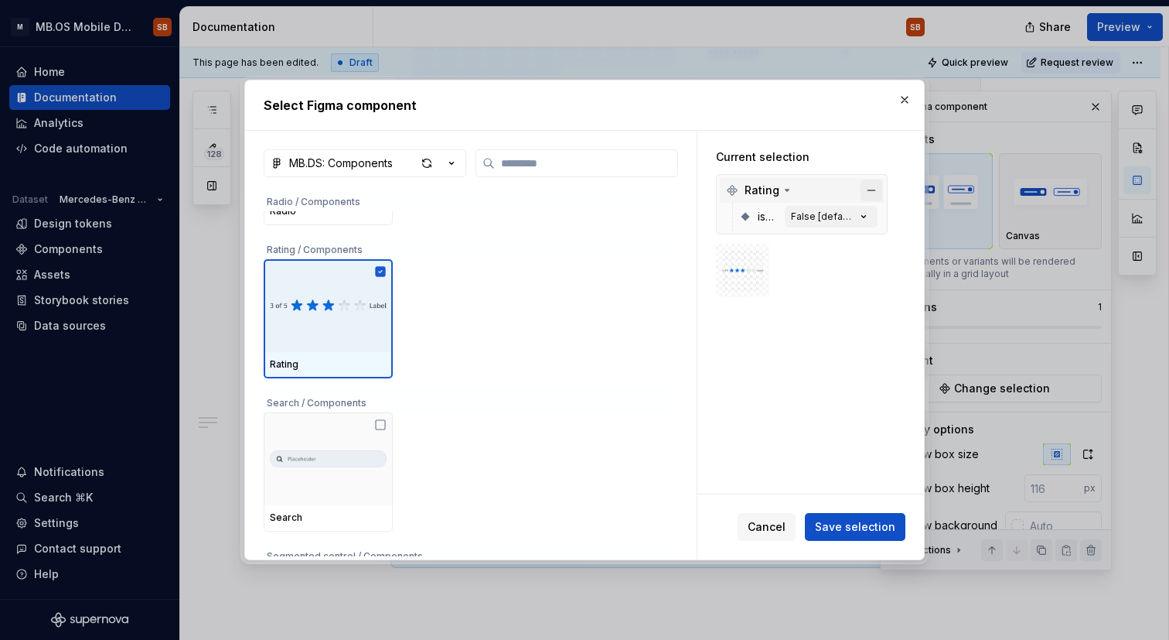
click at [862, 193] on button "button" at bounding box center [872, 190] width 22 height 22
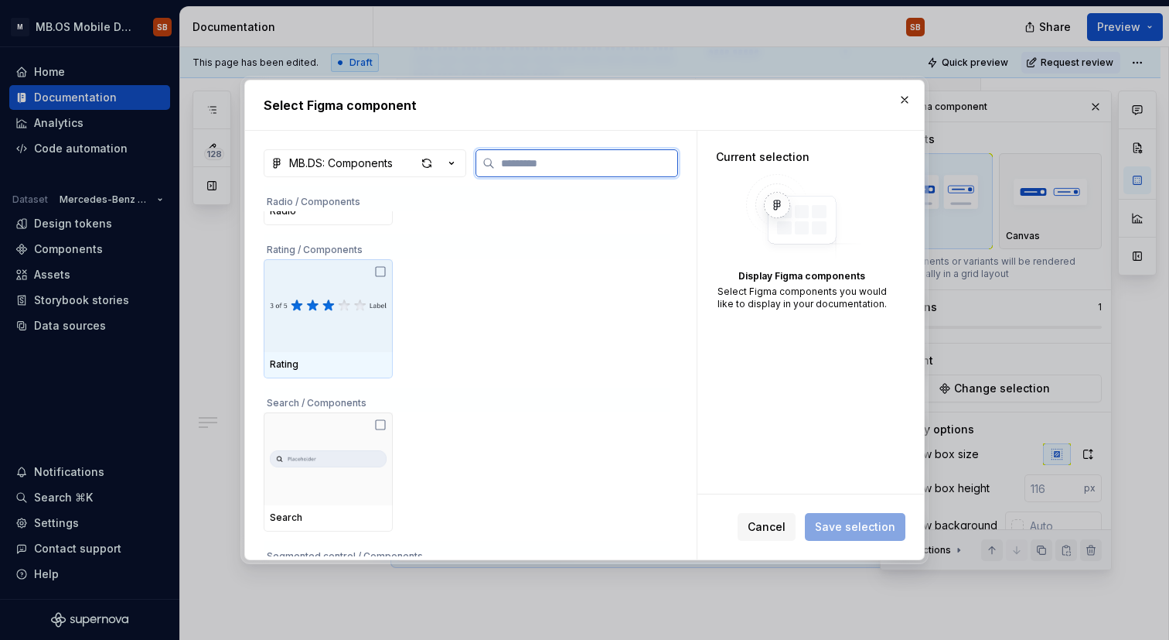
click at [309, 343] on div at bounding box center [328, 305] width 129 height 93
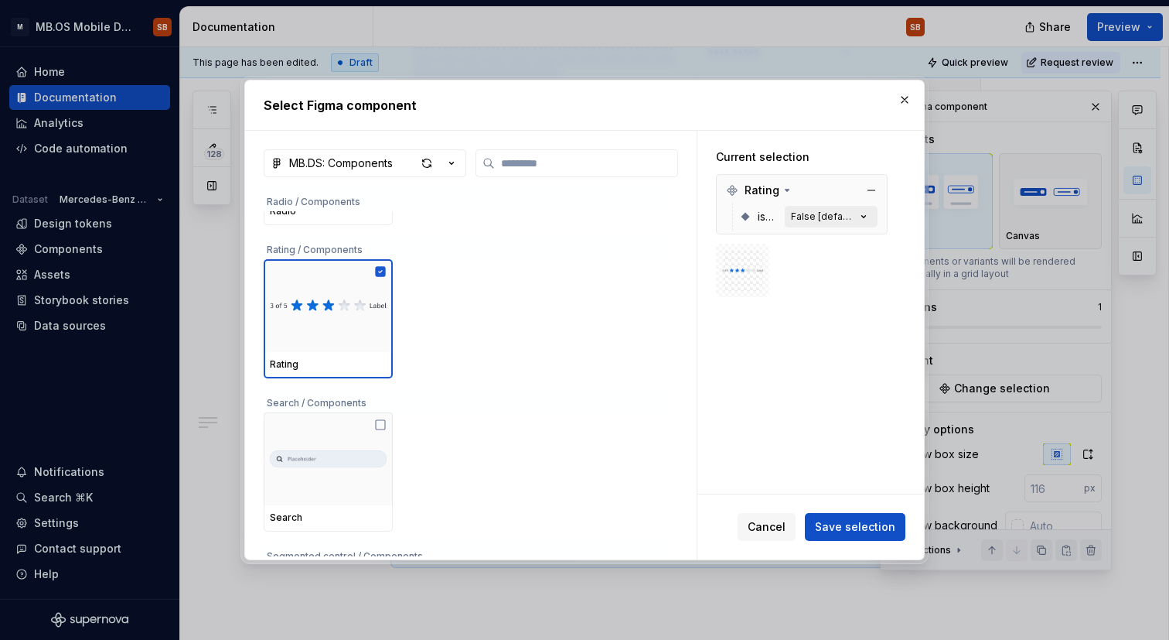
click at [862, 211] on icon "button" at bounding box center [863, 216] width 15 height 15
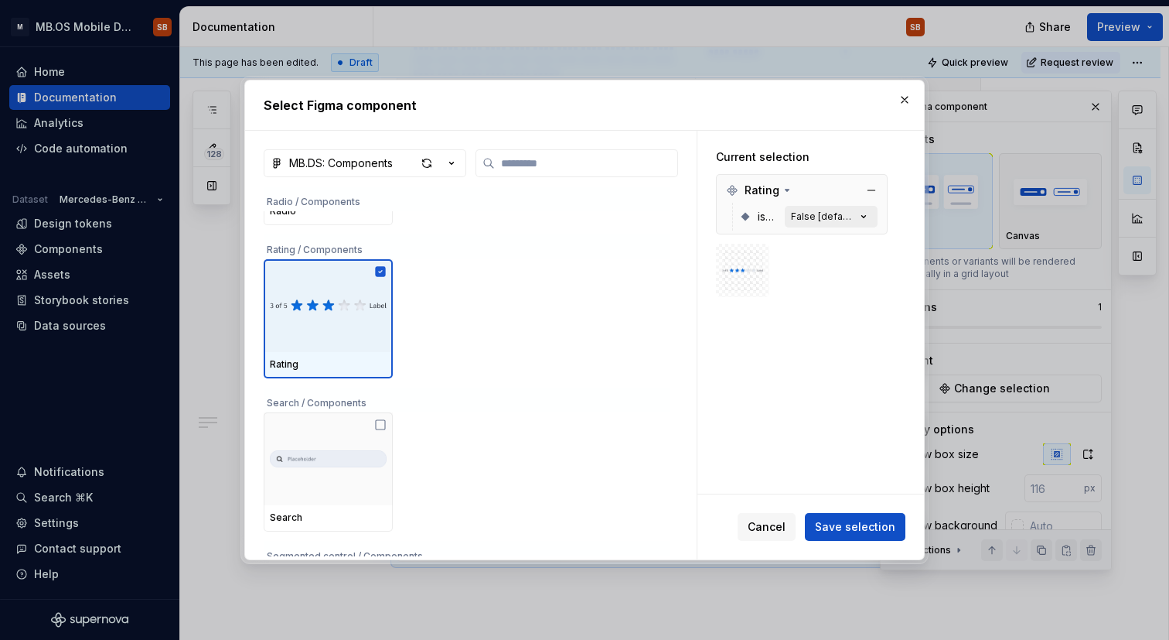
click at [858, 217] on icon "button" at bounding box center [863, 216] width 15 height 15
click at [745, 220] on icon at bounding box center [746, 217] width 9 height 9
click at [783, 189] on icon at bounding box center [787, 190] width 12 height 12
click at [787, 189] on icon at bounding box center [788, 191] width 2 height 4
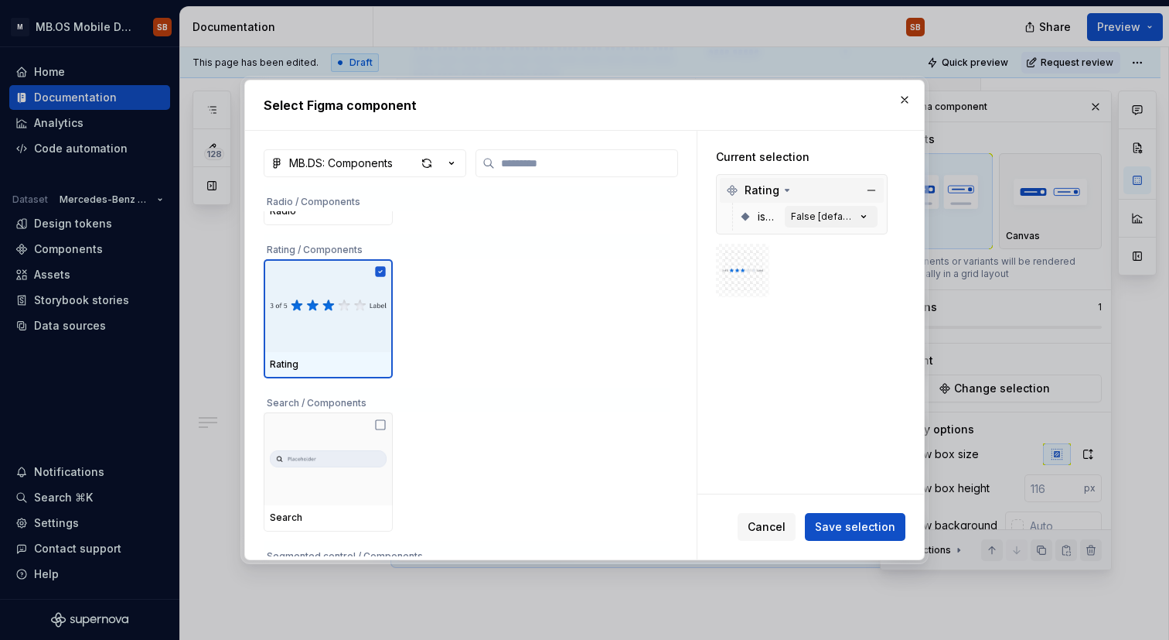
click at [744, 213] on icon at bounding box center [745, 216] width 12 height 12
click at [858, 215] on icon "button" at bounding box center [863, 216] width 15 height 15
click at [862, 215] on icon "button" at bounding box center [863, 216] width 15 height 15
click at [862, 216] on icon "button" at bounding box center [863, 216] width 15 height 15
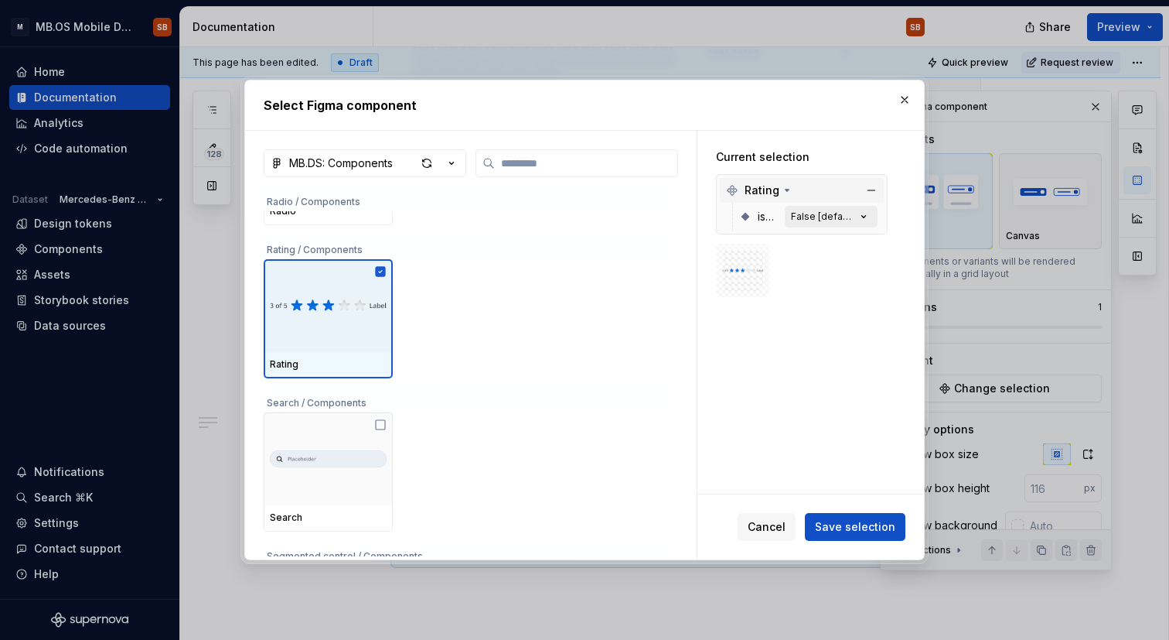
click at [862, 216] on icon "button" at bounding box center [863, 216] width 15 height 15
click at [763, 309] on div "Current selection Rating isDisabled False [default]" at bounding box center [802, 223] width 209 height 185
click at [864, 210] on icon "button" at bounding box center [863, 216] width 15 height 15
click at [865, 214] on icon "button" at bounding box center [863, 216] width 15 height 15
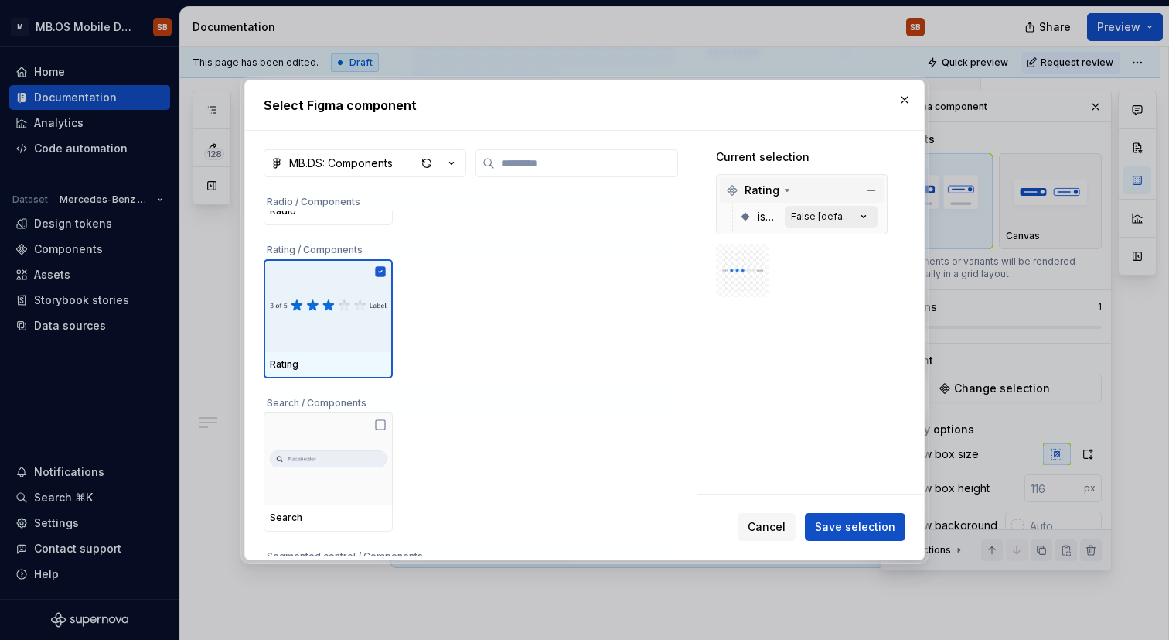
click at [865, 214] on icon "button" at bounding box center [863, 216] width 15 height 15
click at [532, 288] on div "Rating" at bounding box center [467, 318] width 407 height 119
click at [850, 524] on span "Save selection" at bounding box center [855, 526] width 80 height 15
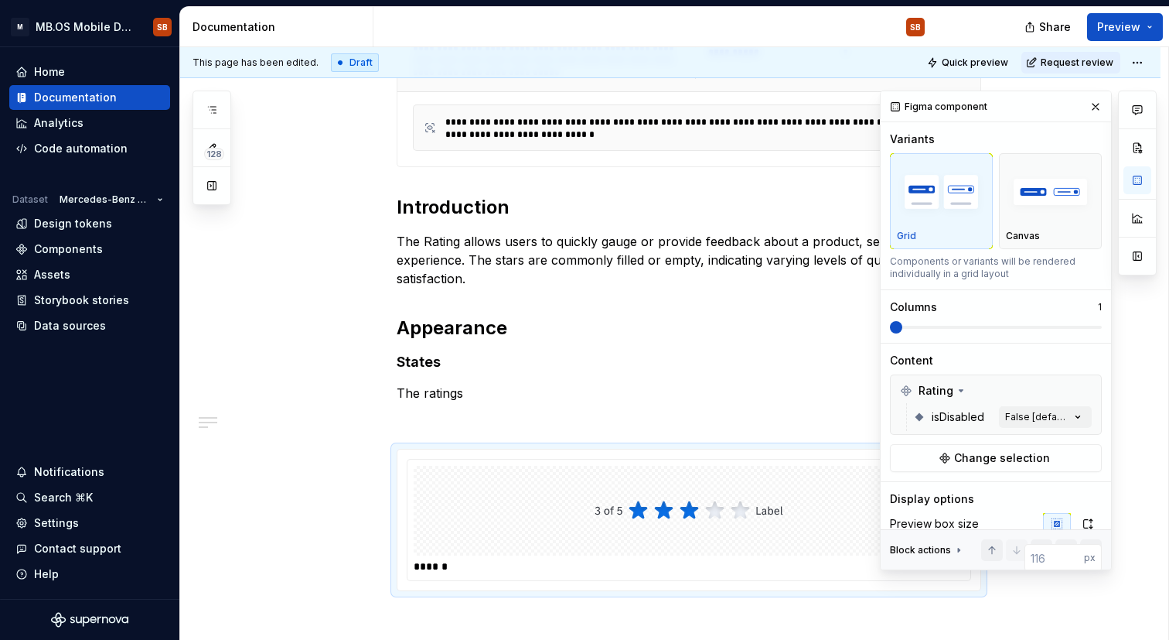
scroll to position [846, 0]
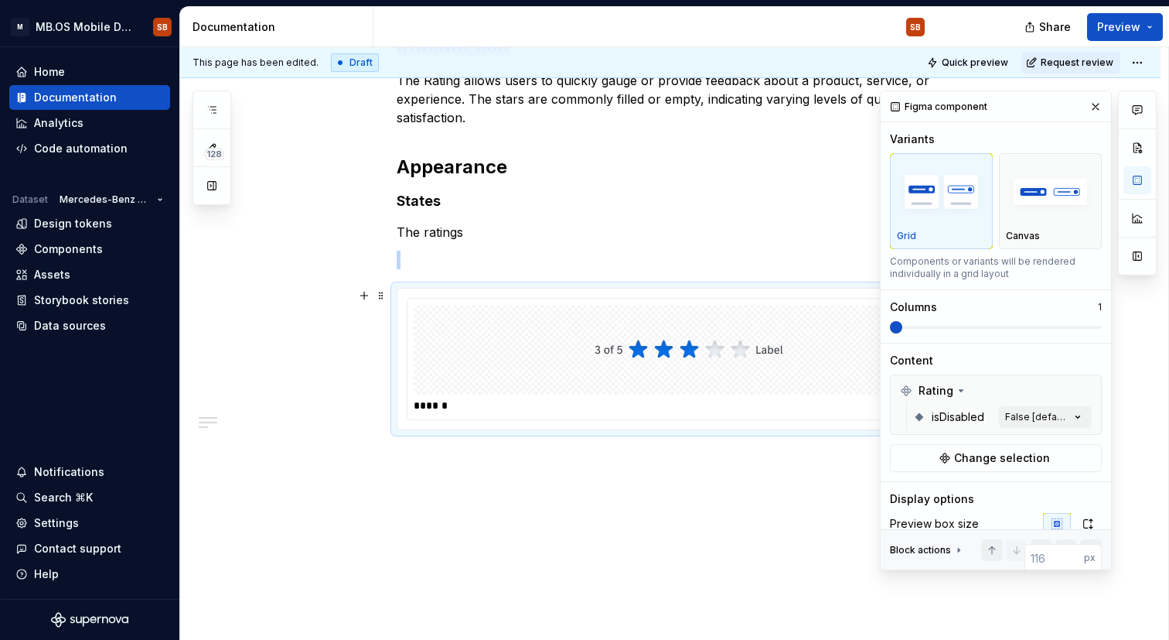
drag, startPoint x: 659, startPoint y: 423, endPoint x: 438, endPoint y: 449, distance: 222.6
drag, startPoint x: 678, startPoint y: 418, endPoint x: 554, endPoint y: 438, distance: 125.2
click at [1090, 305] on div "Columns 1" at bounding box center [996, 306] width 212 height 15
click at [1094, 312] on div "Figma component Variants Grid Canvas Components or variants will be rendered in…" at bounding box center [996, 421] width 230 height 660
click at [957, 333] on span at bounding box center [963, 327] width 12 height 12
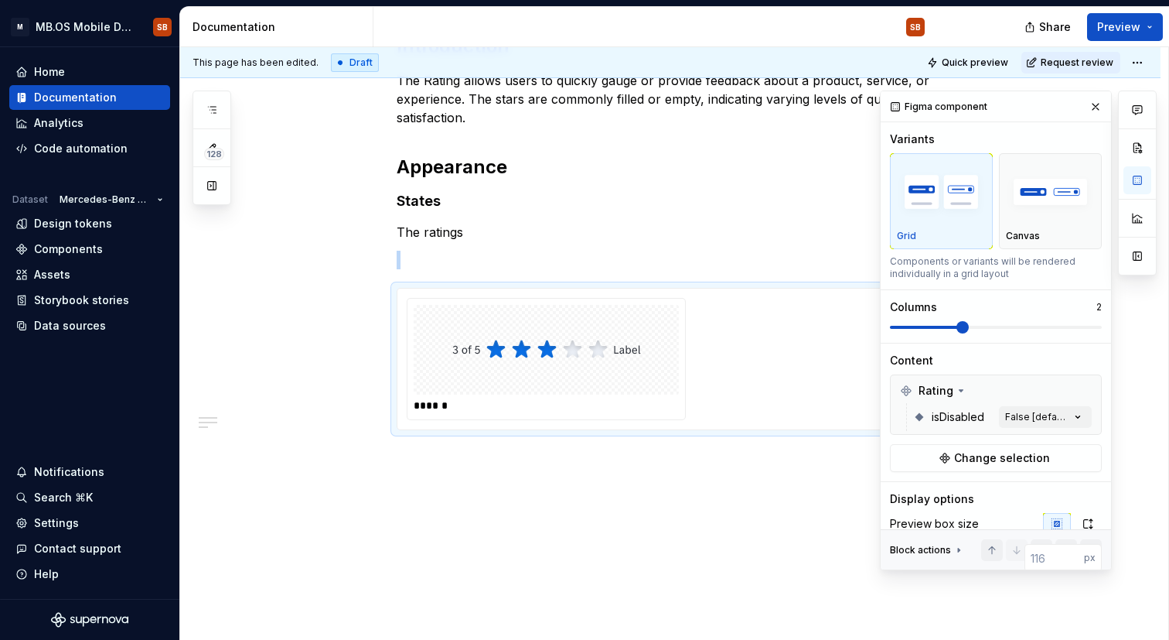
click at [667, 461] on div "**********" at bounding box center [670, 49] width 981 height 1181
drag, startPoint x: 752, startPoint y: 473, endPoint x: 520, endPoint y: 471, distance: 232.0
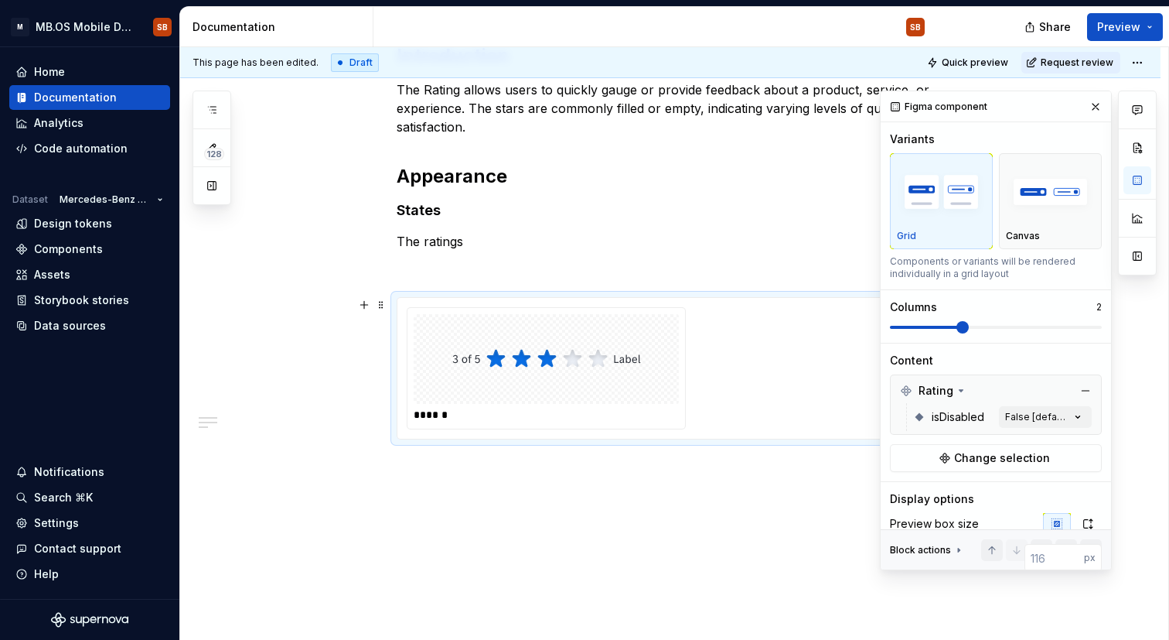
click at [999, 360] on div "Content" at bounding box center [996, 360] width 212 height 15
click at [960, 465] on span "Change selection" at bounding box center [1002, 457] width 96 height 15
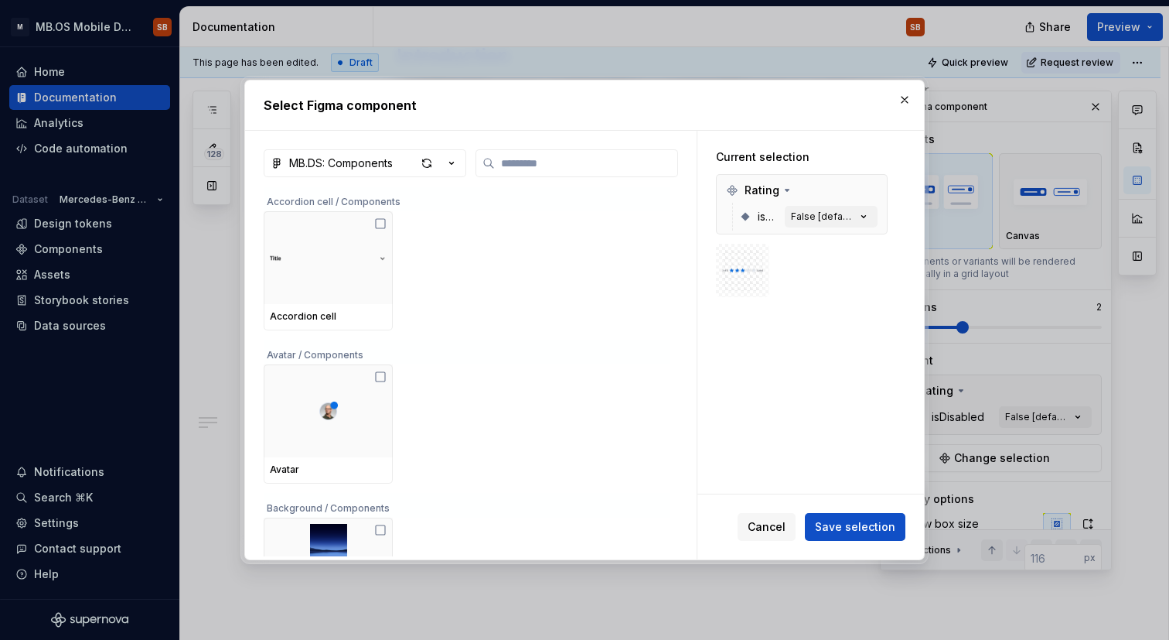
click at [845, 149] on div "Current selection" at bounding box center [802, 156] width 172 height 15
click at [739, 283] on div at bounding box center [742, 270] width 41 height 41
click at [752, 310] on div "Current selection Rating isDisabled False [default]" at bounding box center [802, 223] width 209 height 185
click at [770, 274] on div at bounding box center [802, 270] width 172 height 53
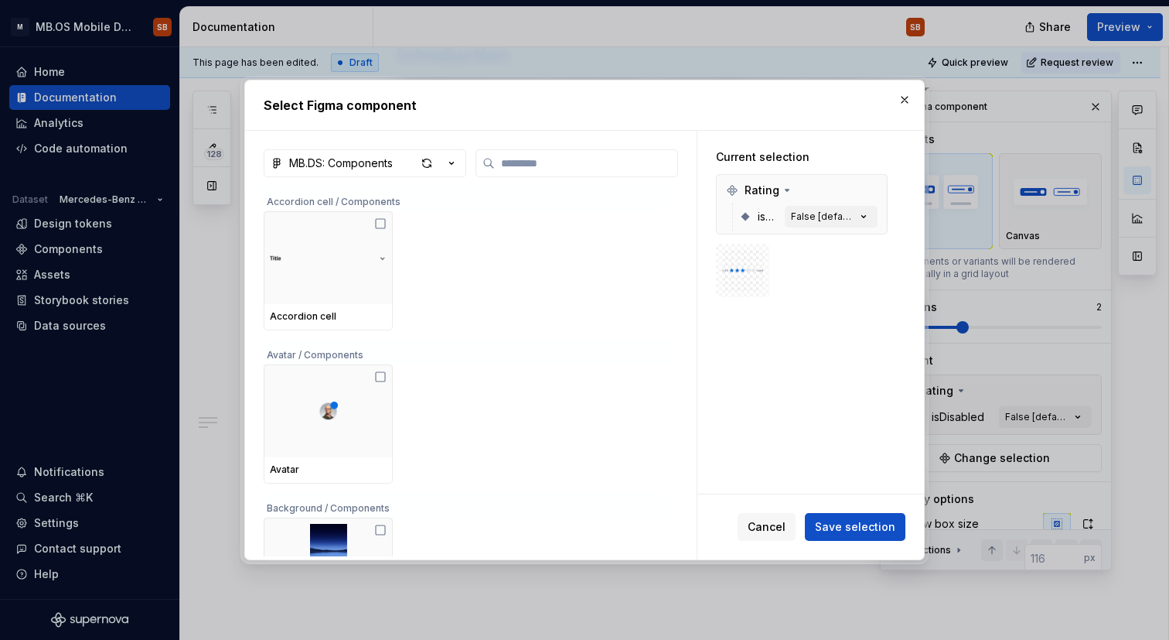
click at [758, 272] on img at bounding box center [742, 270] width 41 height 25
click at [754, 217] on div "isDisabled False [default]" at bounding box center [808, 217] width 138 height 28
click at [748, 217] on icon at bounding box center [746, 217] width 9 height 9
click at [866, 211] on icon "button" at bounding box center [863, 216] width 15 height 15
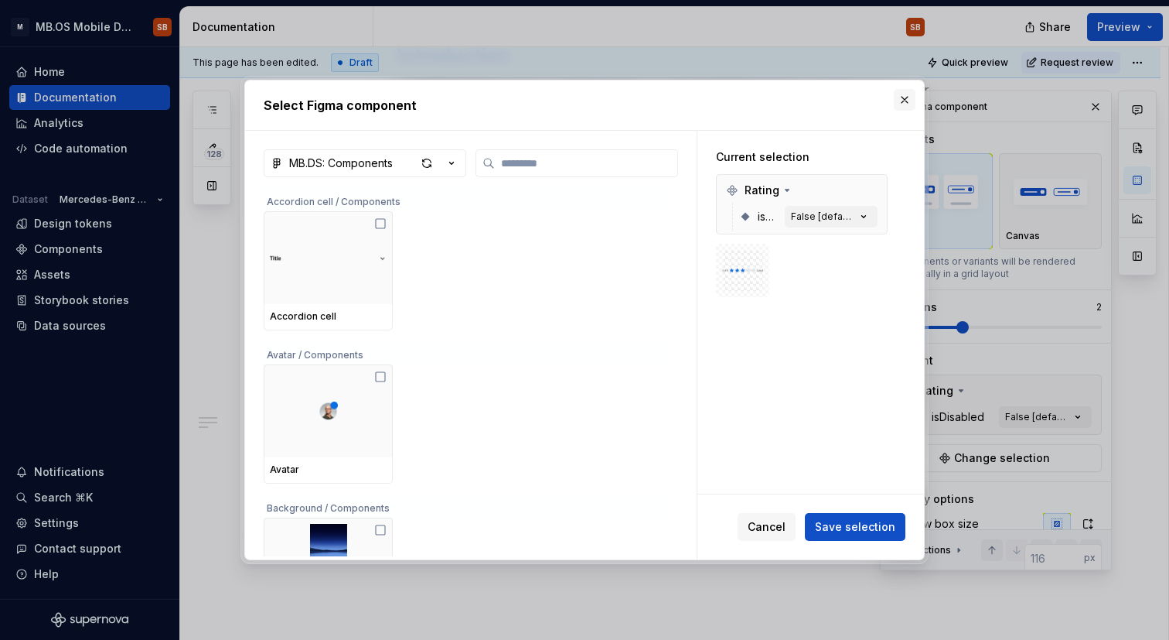
click at [901, 103] on button "button" at bounding box center [905, 100] width 22 height 22
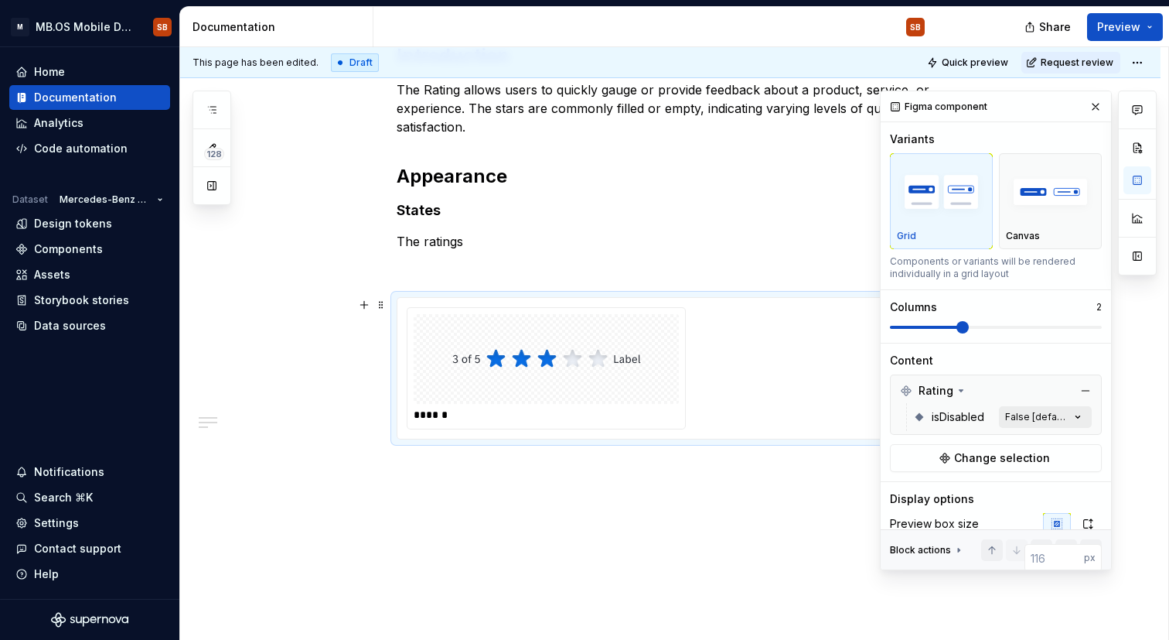
click at [1073, 419] on div "Comments Open comments No comments yet Select ‘Comment’ from the block context …" at bounding box center [1018, 329] width 277 height 479
click at [1060, 445] on span "button" at bounding box center [1057, 443] width 9 height 9
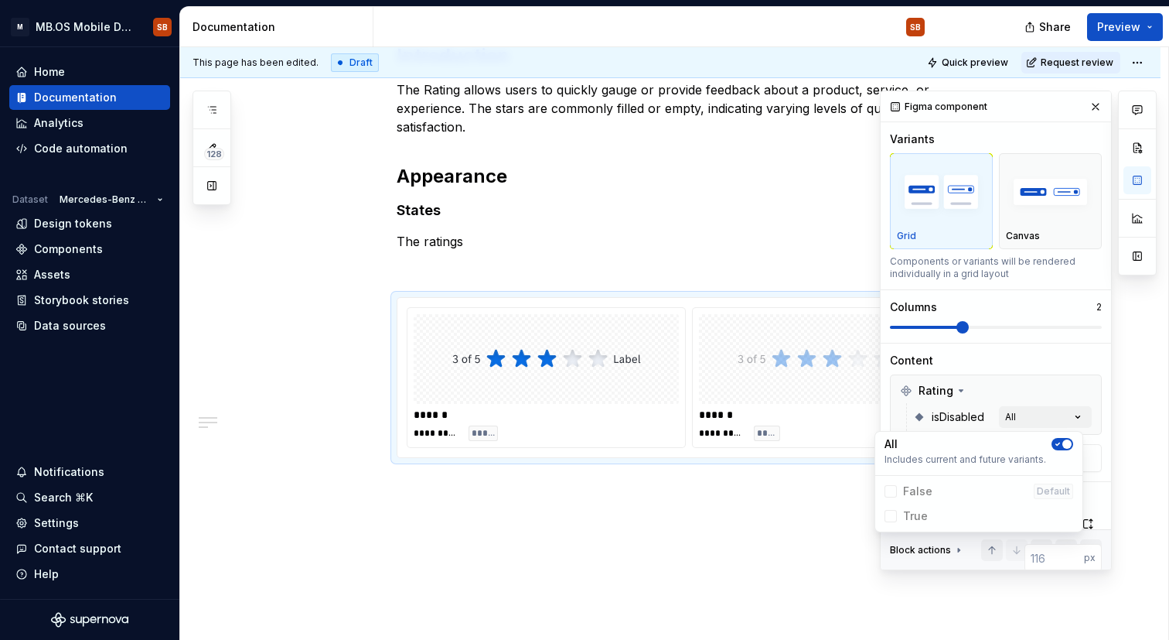
click at [628, 561] on html "M MB.OS Mobile Design System SB Home Documentation Analytics Code automation Da…" at bounding box center [584, 320] width 1169 height 640
click at [707, 540] on div "**********" at bounding box center [670, 68] width 981 height 1199
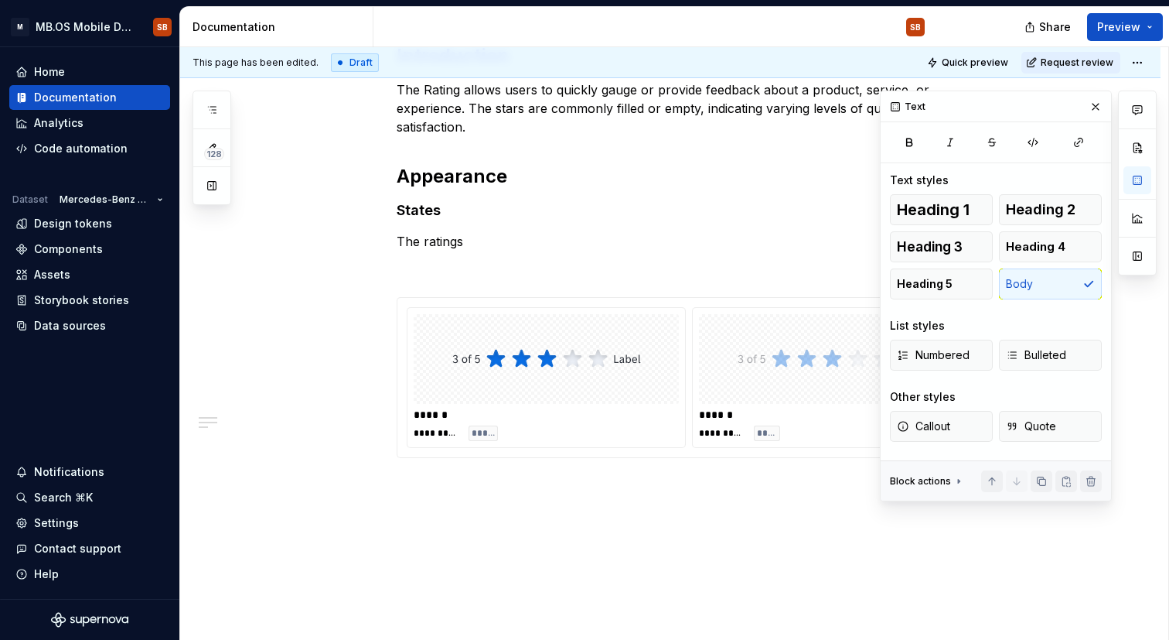
drag, startPoint x: 776, startPoint y: 553, endPoint x: 630, endPoint y: 558, distance: 145.5
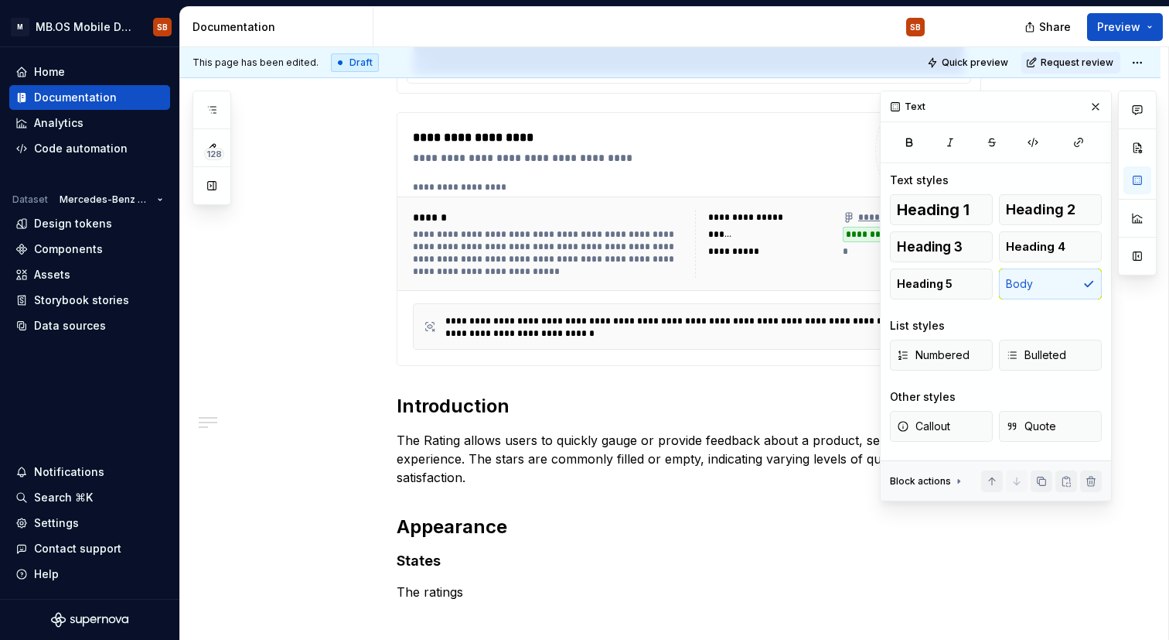
scroll to position [902, 0]
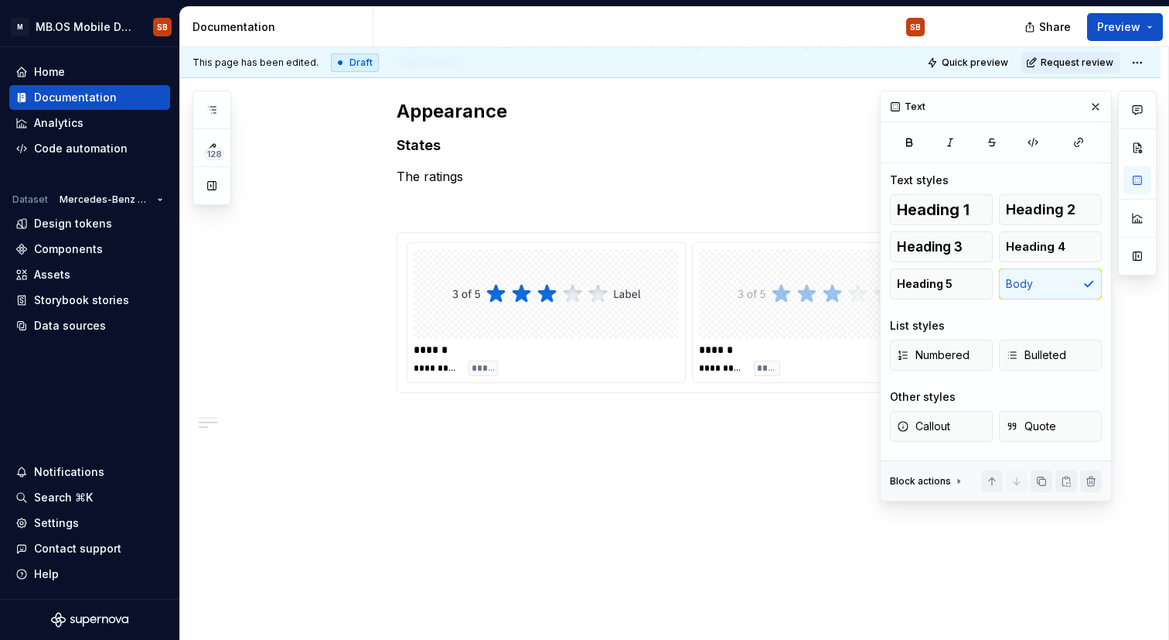
click at [696, 520] on div "**********" at bounding box center [670, 22] width 981 height 1237
click at [794, 452] on div "**********" at bounding box center [670, 22] width 981 height 1237
click at [1098, 109] on button "button" at bounding box center [1096, 107] width 22 height 22
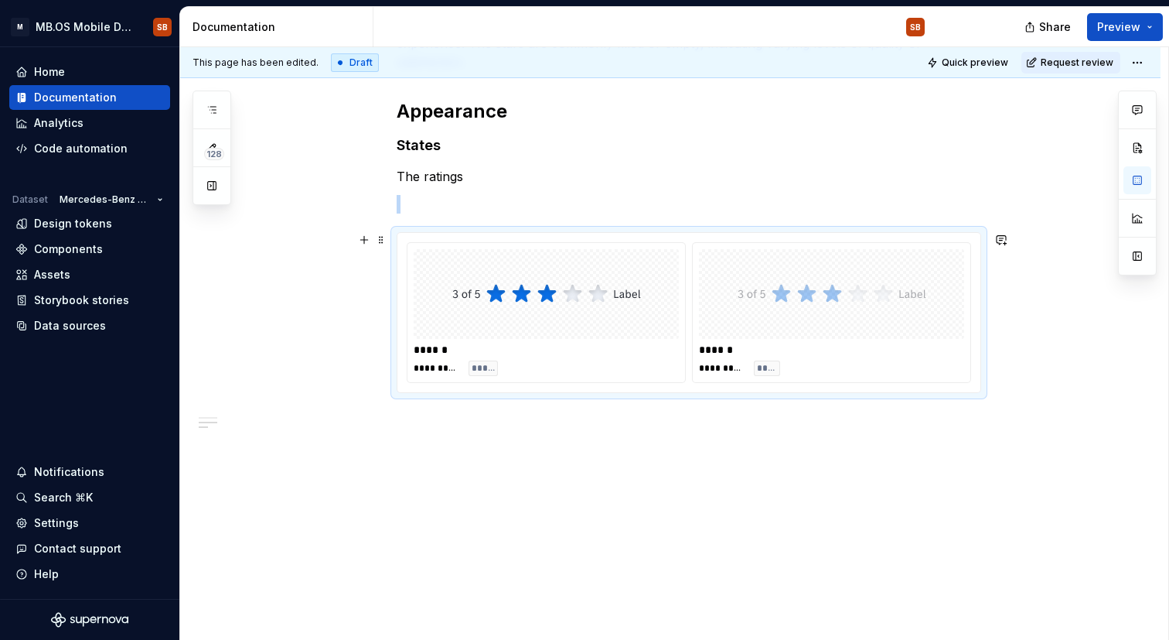
click at [567, 310] on img at bounding box center [546, 293] width 189 height 77
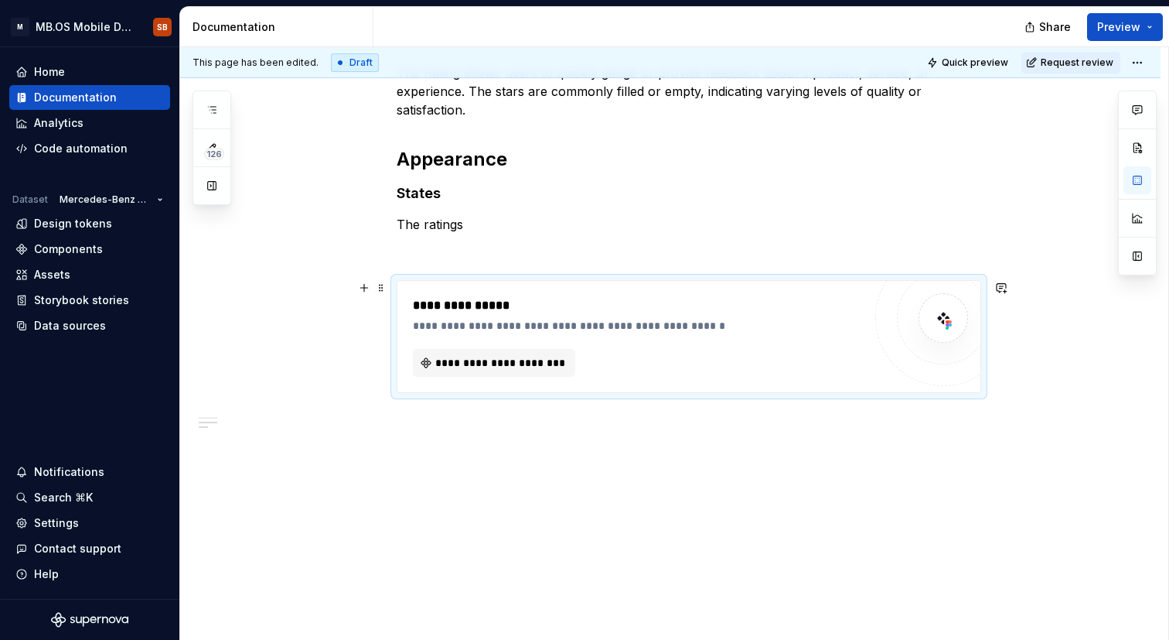
type textarea "*"
